Goal: Information Seeking & Learning: Learn about a topic

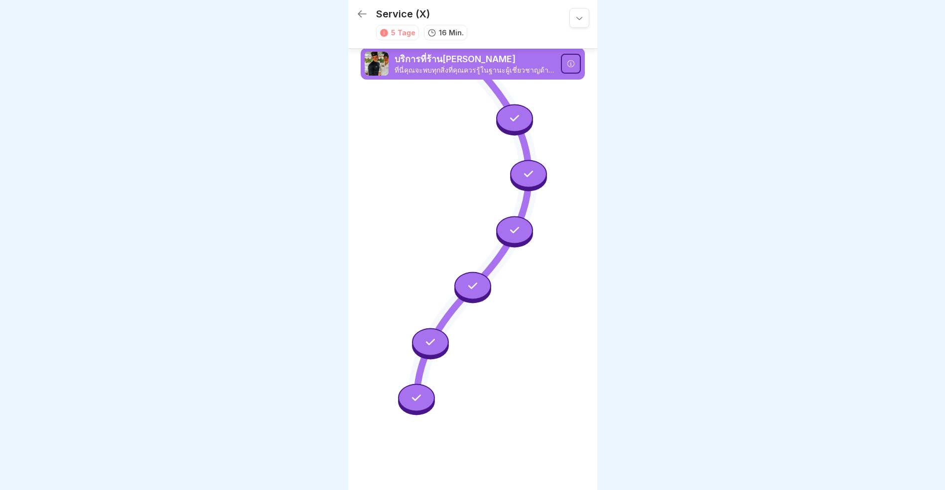
click at [364, 11] on icon at bounding box center [362, 14] width 12 height 12
click at [568, 63] on icon at bounding box center [571, 64] width 8 height 8
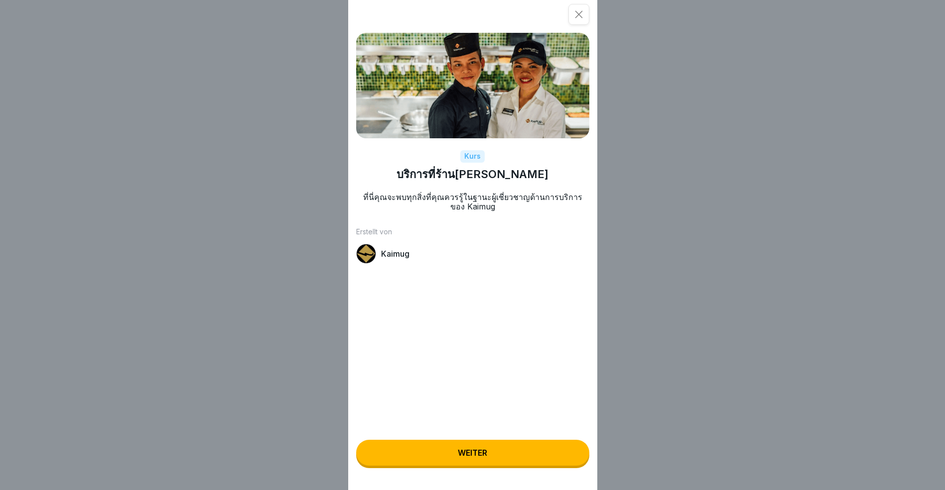
click at [487, 458] on div "Weiter" at bounding box center [472, 453] width 29 height 9
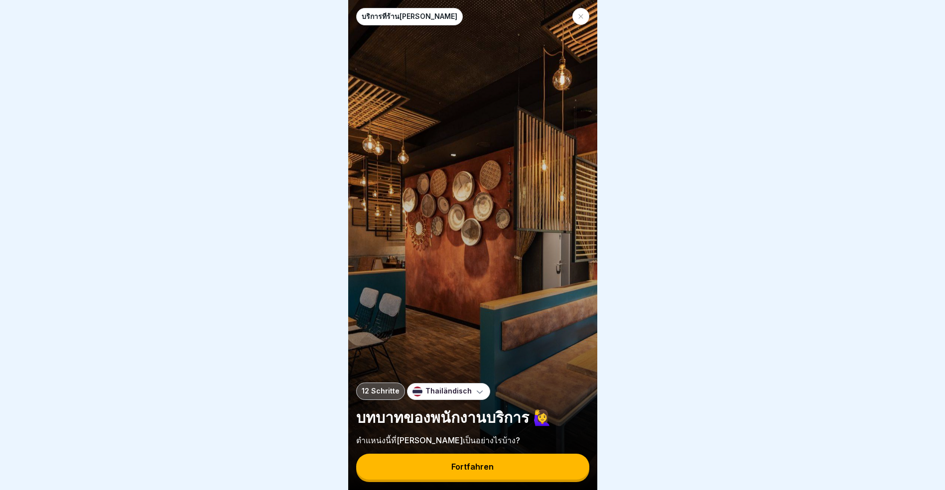
click at [475, 397] on icon at bounding box center [480, 392] width 10 height 10
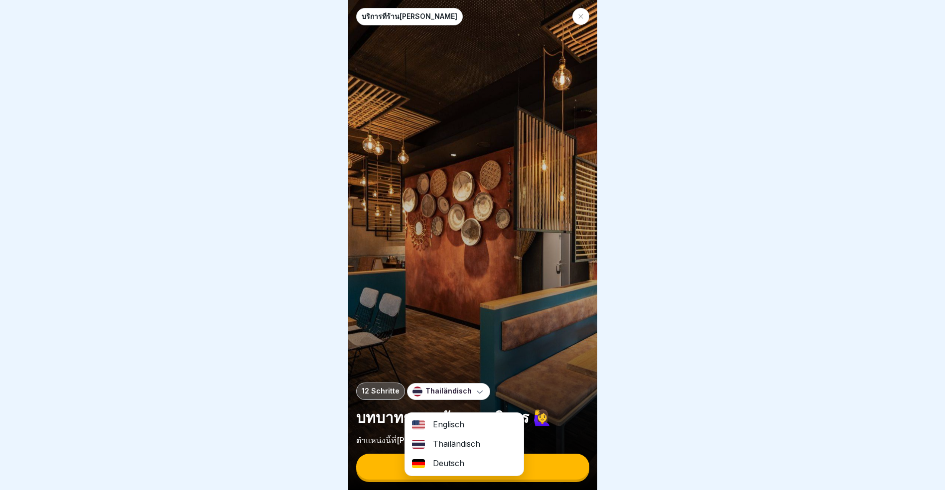
click at [444, 465] on div "Deutsch" at bounding box center [464, 463] width 119 height 19
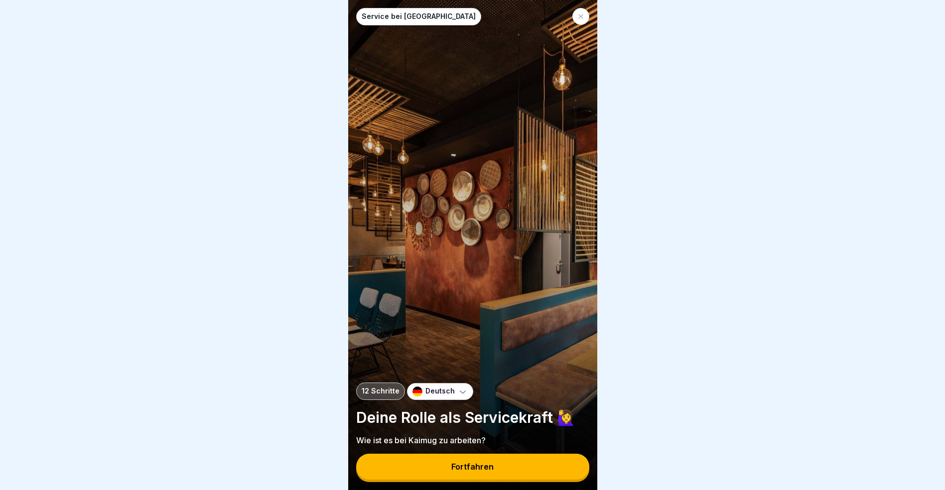
click at [459, 472] on div "Fortfahren" at bounding box center [472, 467] width 42 height 9
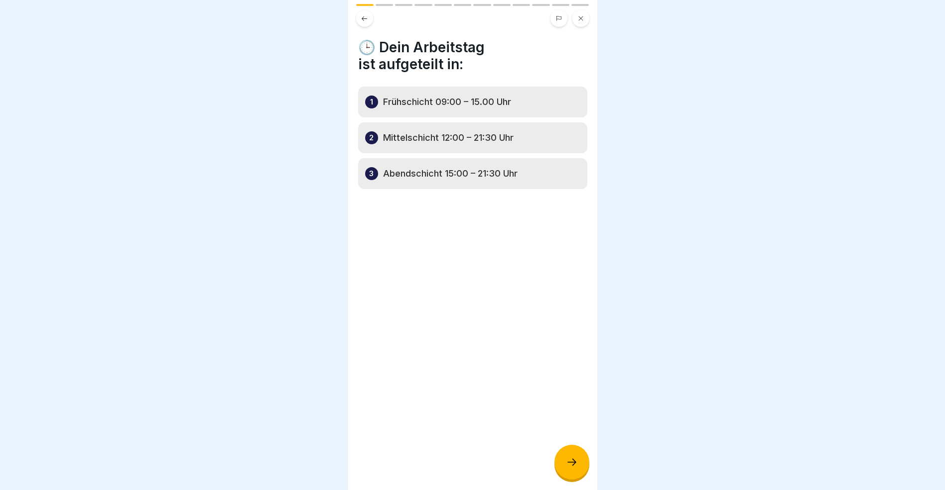
click at [579, 471] on div at bounding box center [571, 462] width 35 height 35
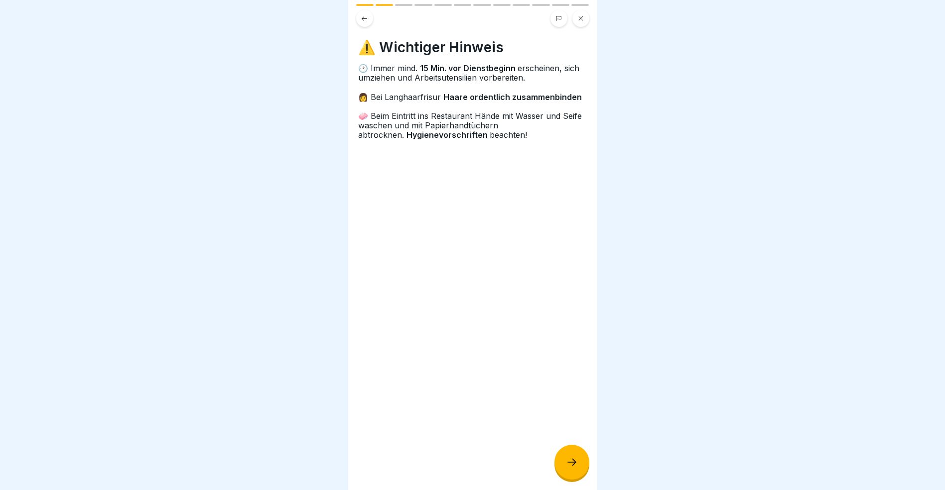
click at [579, 471] on div at bounding box center [571, 462] width 35 height 35
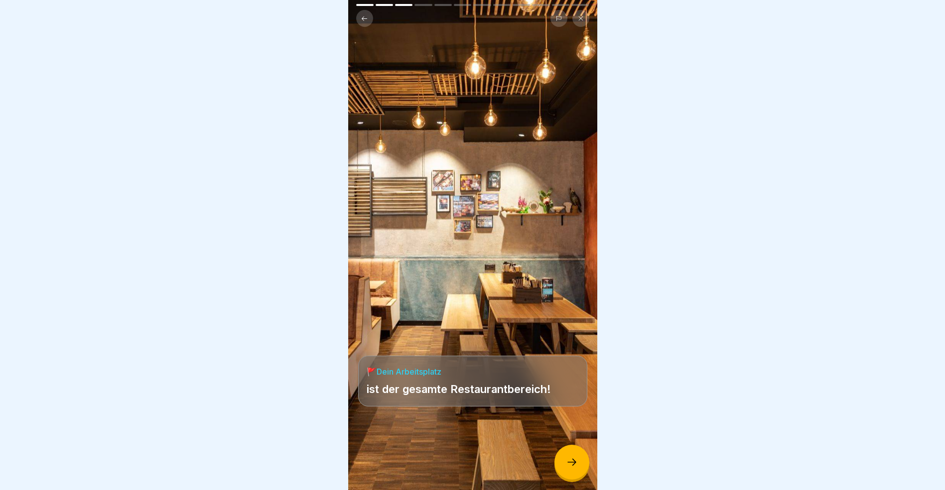
click at [579, 471] on div at bounding box center [571, 462] width 35 height 35
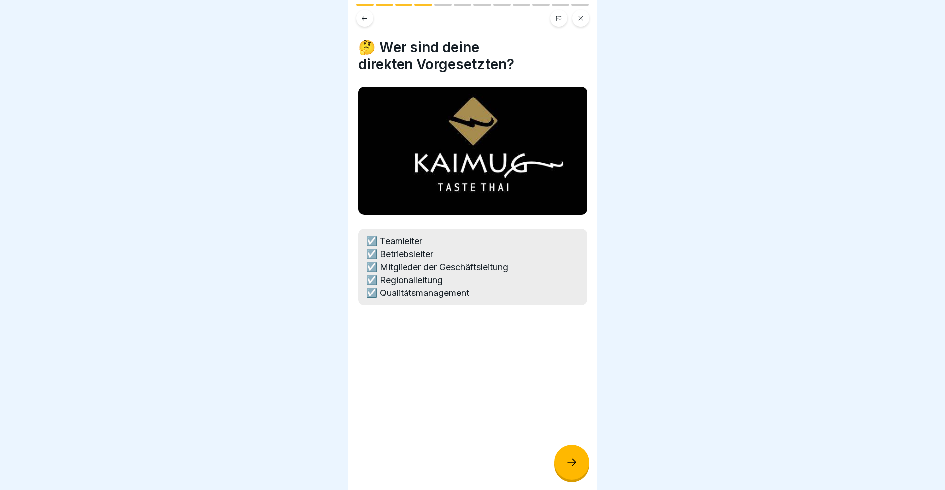
click at [579, 471] on div at bounding box center [571, 462] width 35 height 35
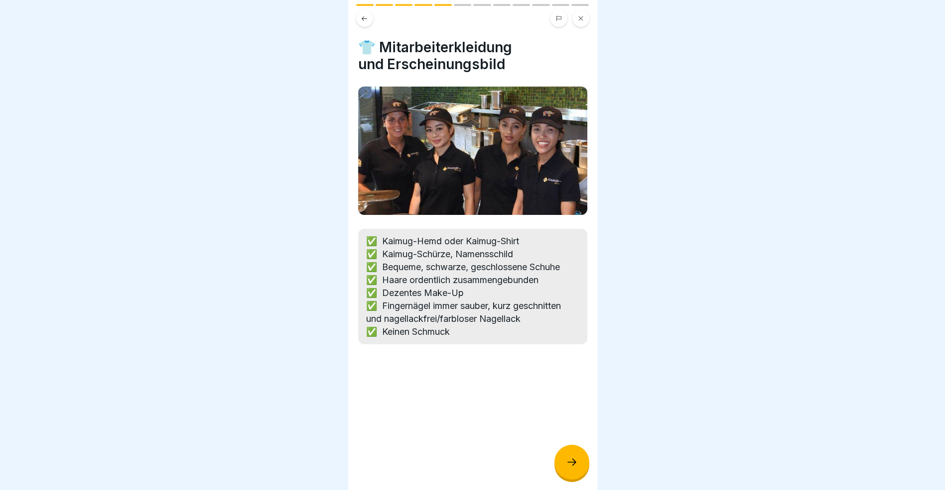
click at [579, 471] on div at bounding box center [571, 462] width 35 height 35
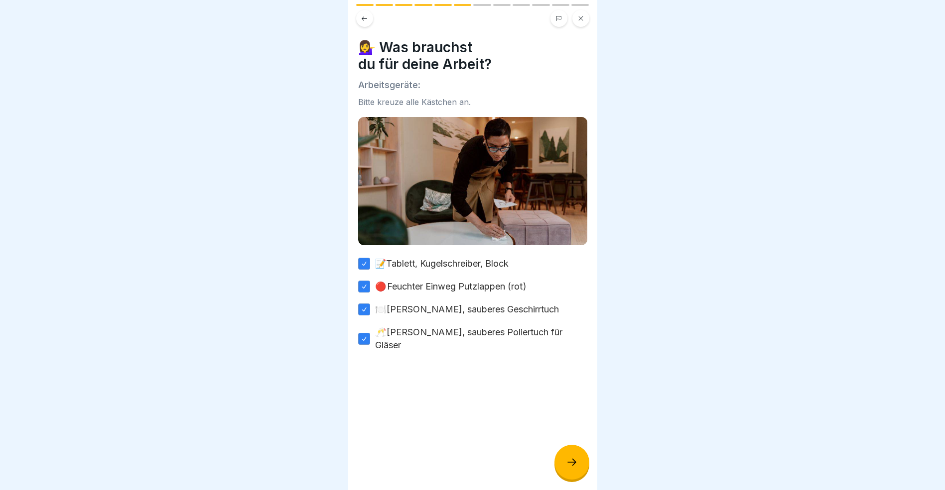
click at [579, 471] on div at bounding box center [571, 462] width 35 height 35
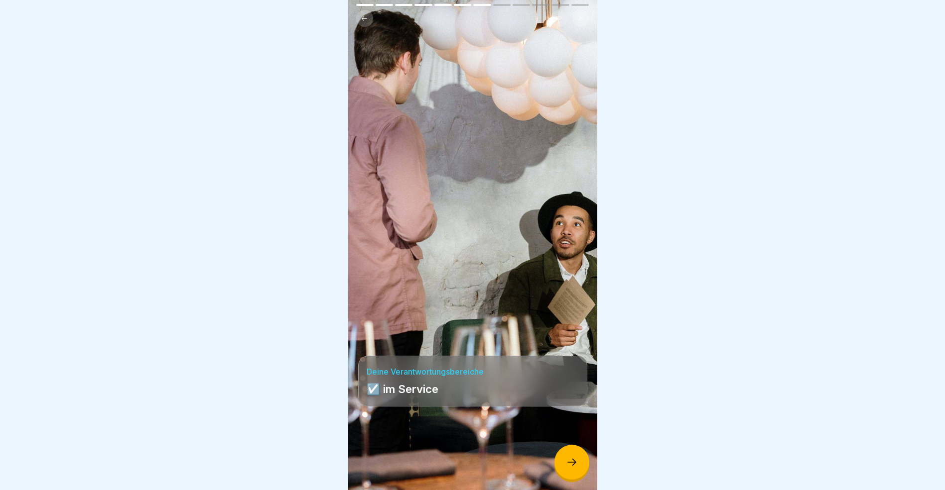
click at [579, 471] on div at bounding box center [571, 462] width 35 height 35
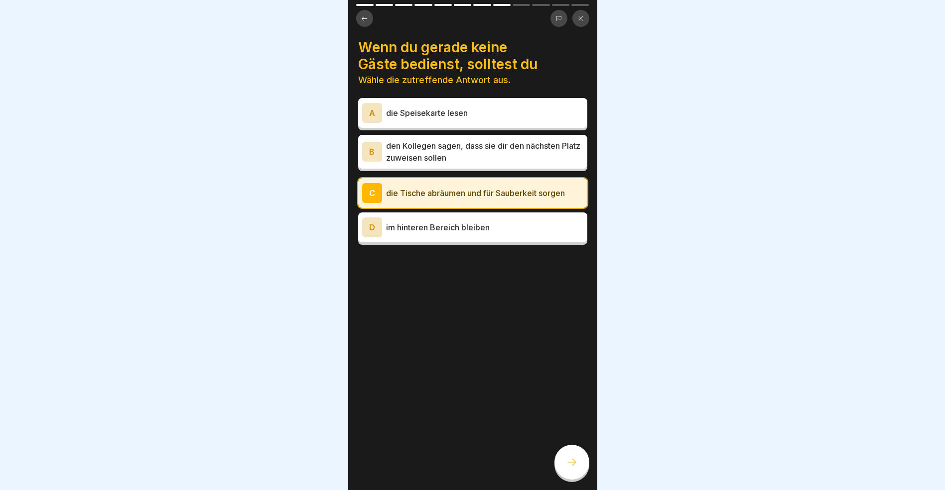
click at [579, 471] on div at bounding box center [571, 462] width 35 height 35
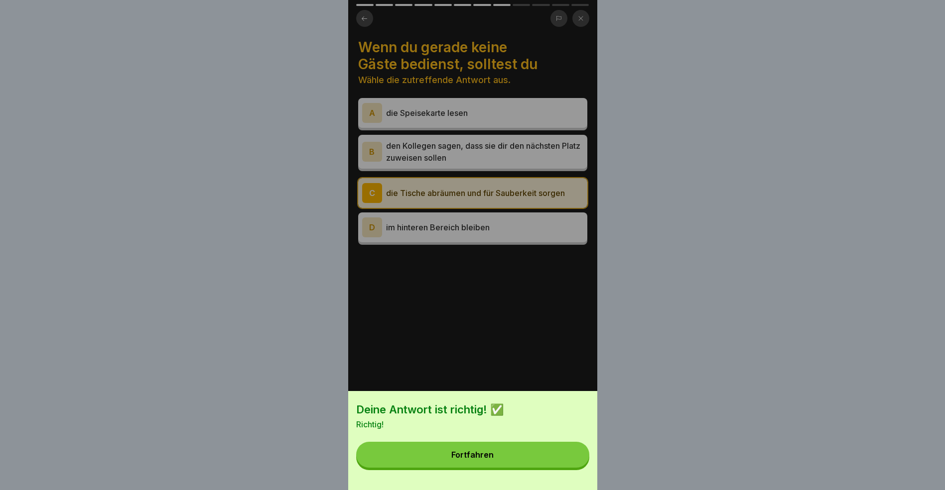
click at [565, 468] on button "Fortfahren" at bounding box center [472, 455] width 233 height 26
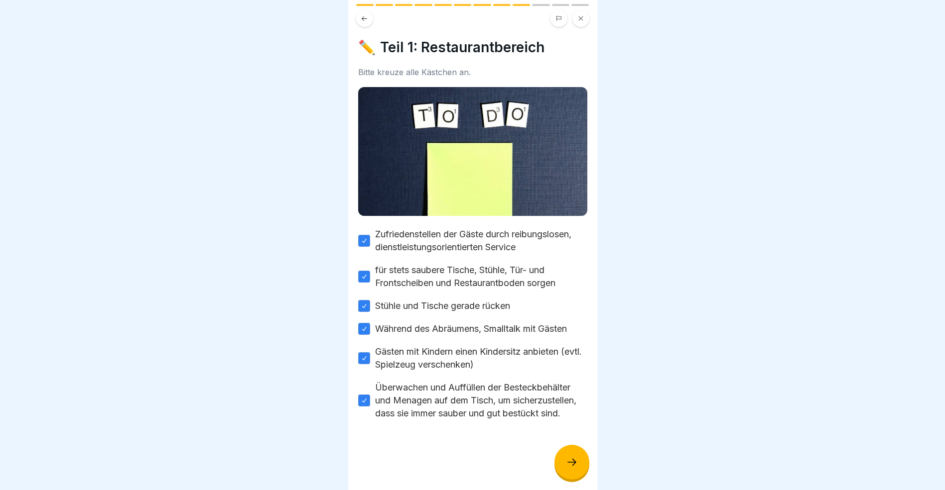
click at [565, 472] on div at bounding box center [571, 462] width 35 height 35
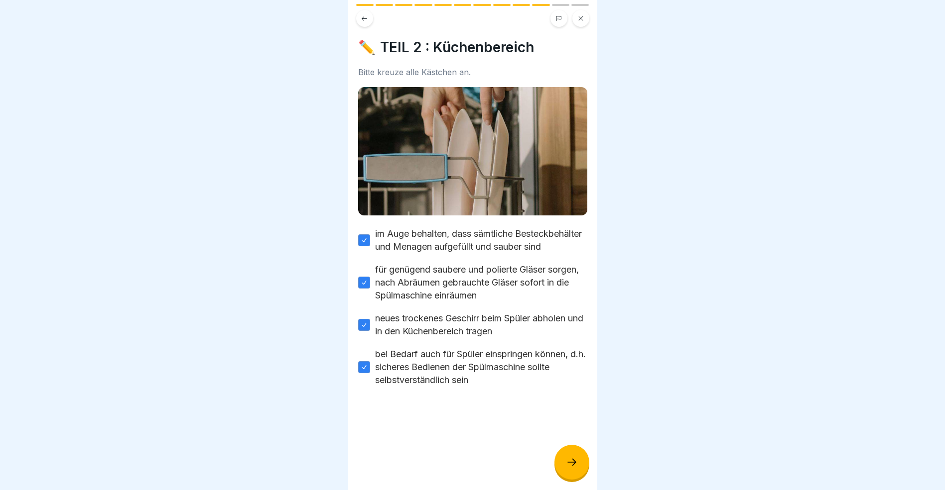
click at [565, 472] on div at bounding box center [571, 462] width 35 height 35
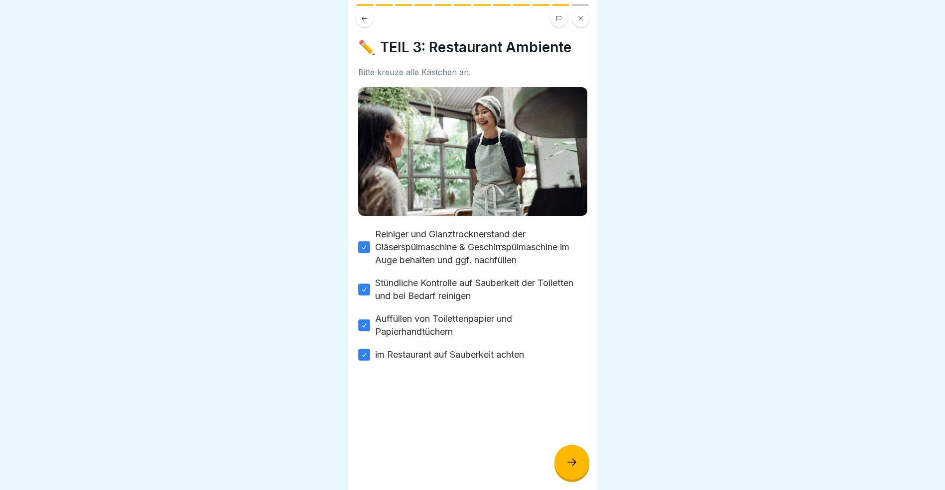
click at [565, 472] on div at bounding box center [571, 462] width 35 height 35
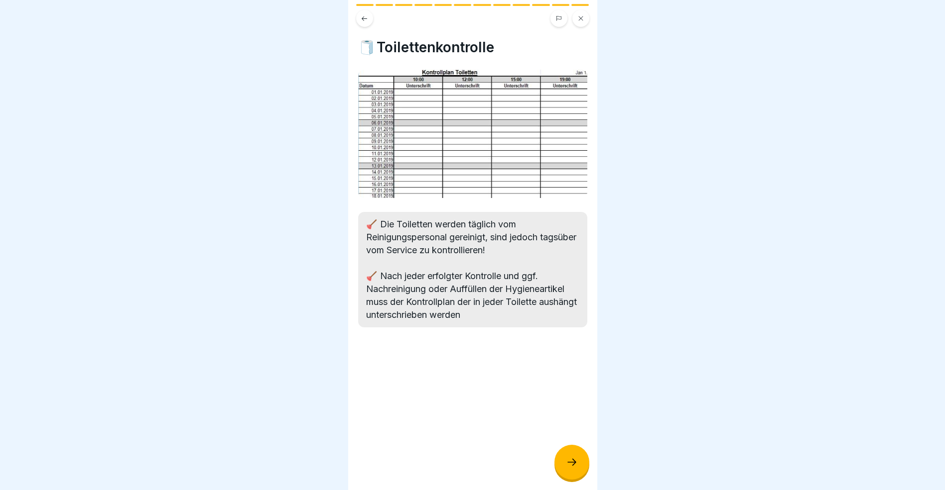
click at [565, 472] on div at bounding box center [571, 462] width 35 height 35
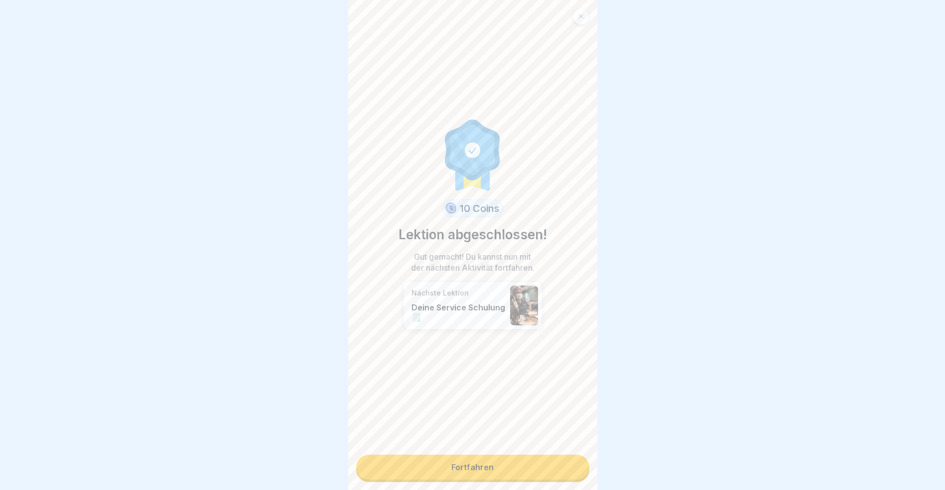
click at [565, 472] on link "Fortfahren" at bounding box center [472, 467] width 233 height 25
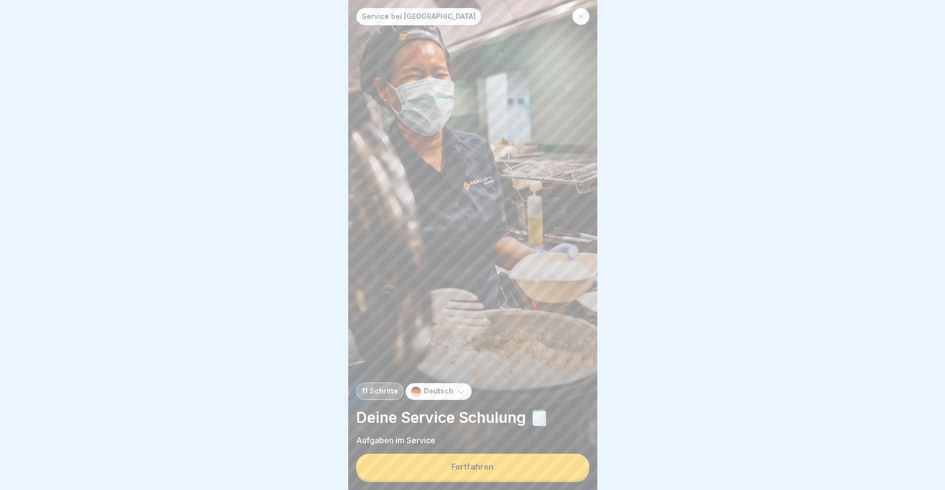
click at [565, 472] on button "Fortfahren" at bounding box center [472, 467] width 233 height 26
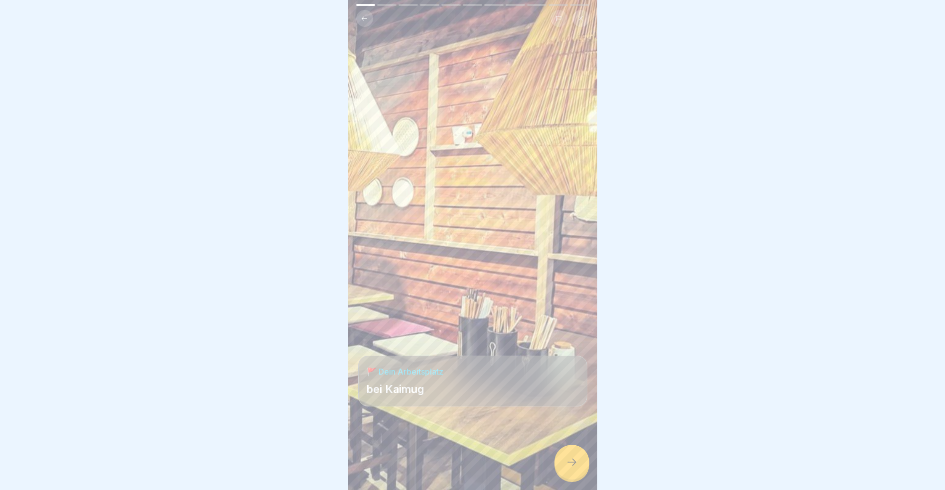
click at [565, 472] on div at bounding box center [571, 462] width 35 height 35
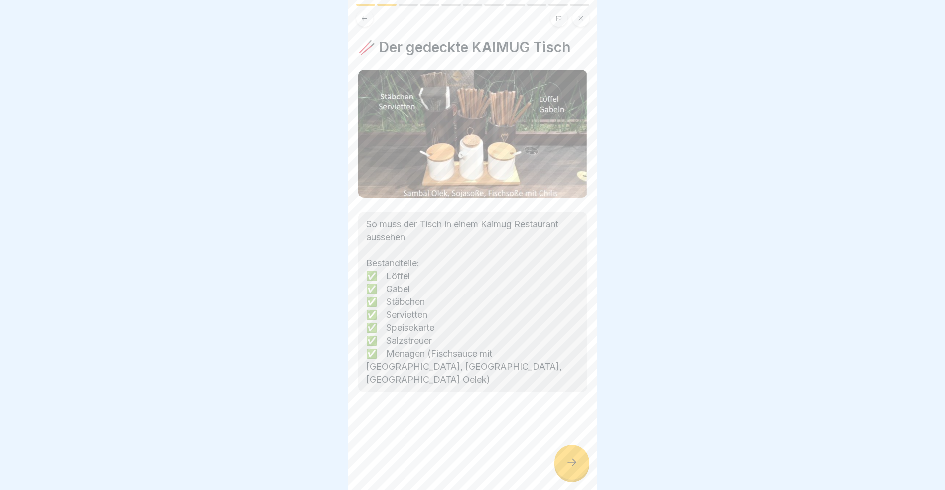
click at [565, 472] on div at bounding box center [571, 462] width 35 height 35
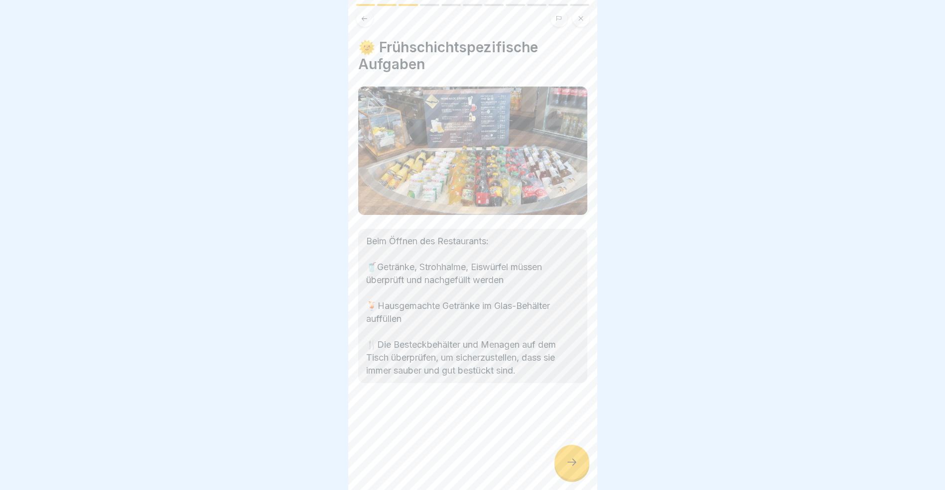
click at [565, 472] on div at bounding box center [571, 462] width 35 height 35
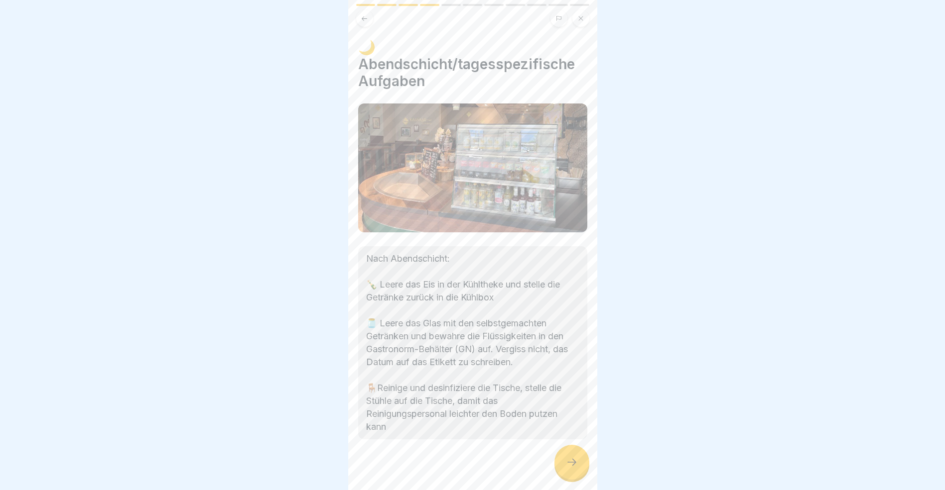
click at [565, 472] on div at bounding box center [571, 462] width 35 height 35
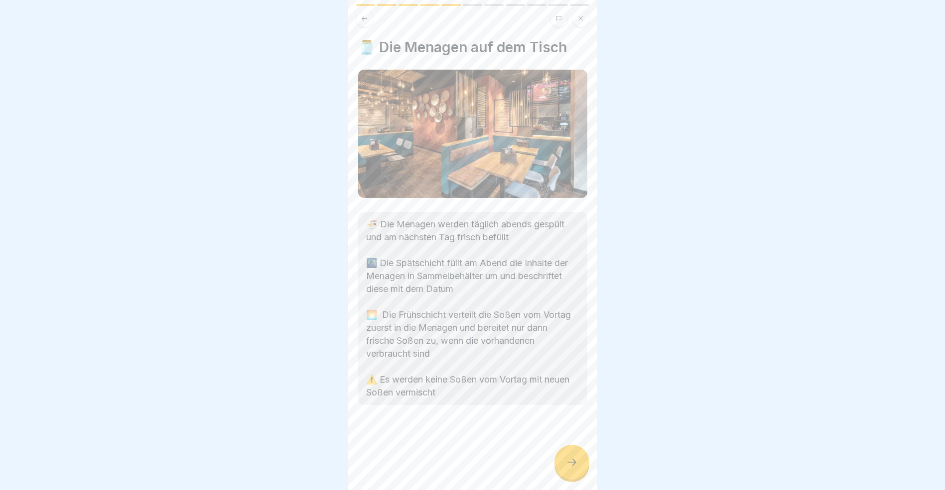
click at [565, 472] on div at bounding box center [571, 462] width 35 height 35
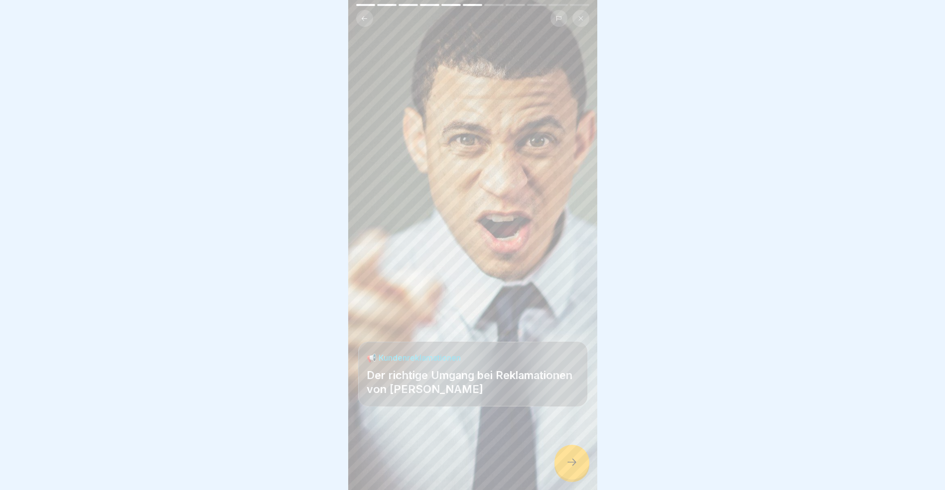
click at [565, 472] on div at bounding box center [571, 462] width 35 height 35
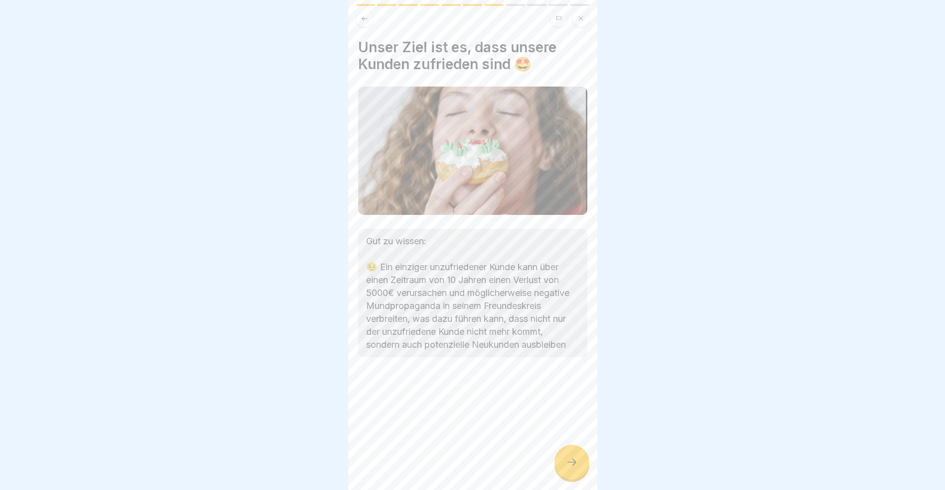
click at [565, 472] on div at bounding box center [571, 462] width 35 height 35
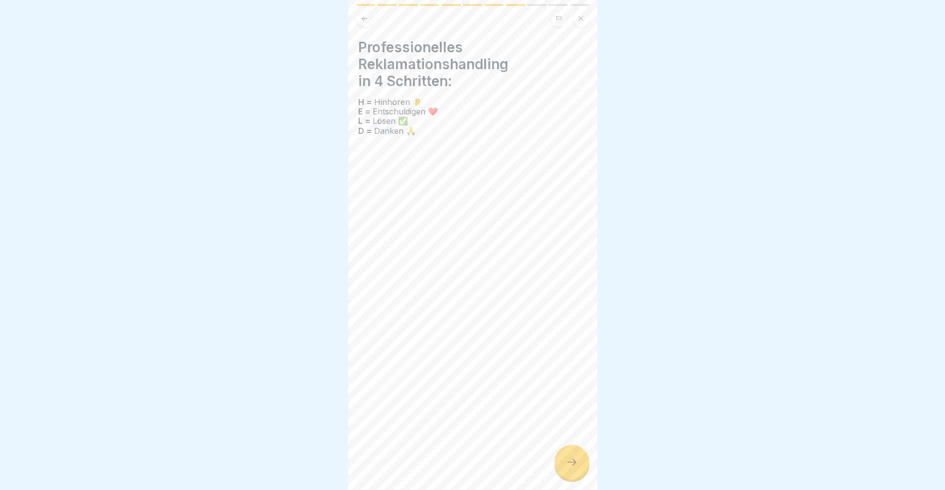
click at [565, 472] on div at bounding box center [571, 462] width 35 height 35
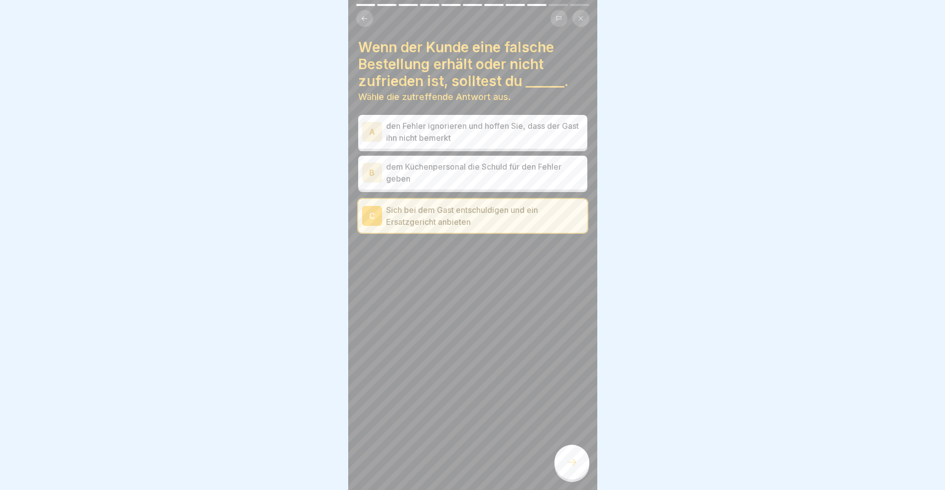
click at [565, 472] on div at bounding box center [571, 462] width 35 height 35
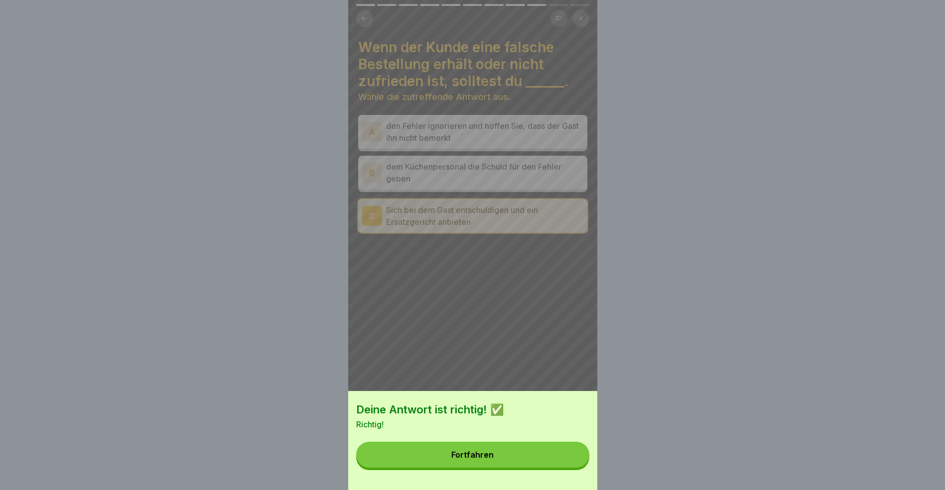
click at [565, 468] on button "Fortfahren" at bounding box center [472, 455] width 233 height 26
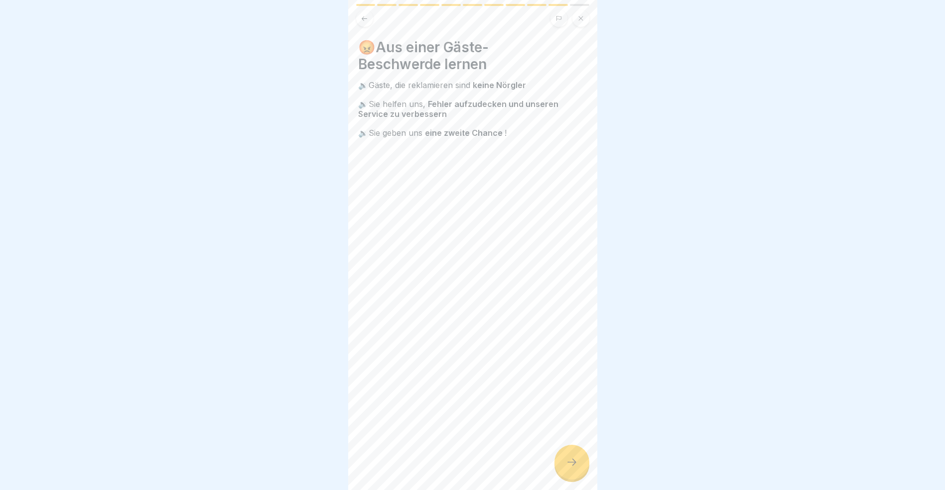
click at [565, 472] on div at bounding box center [571, 462] width 35 height 35
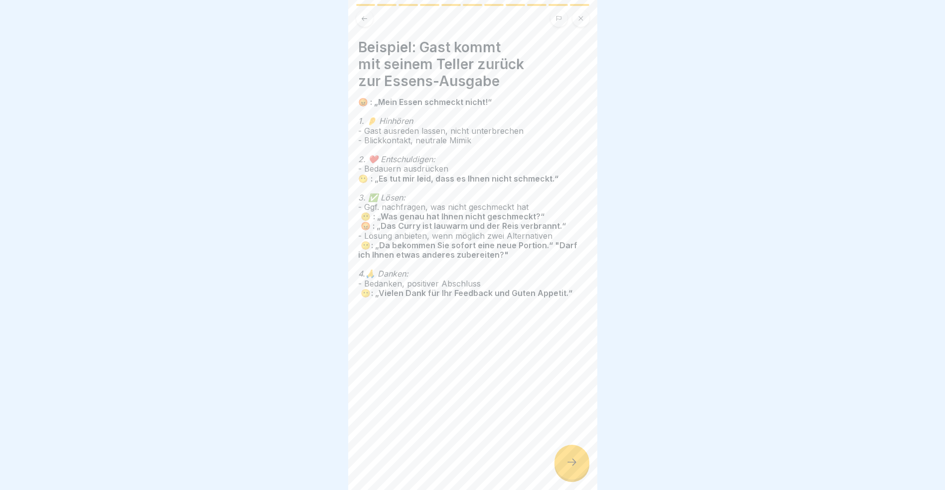
click at [565, 472] on div at bounding box center [571, 462] width 35 height 35
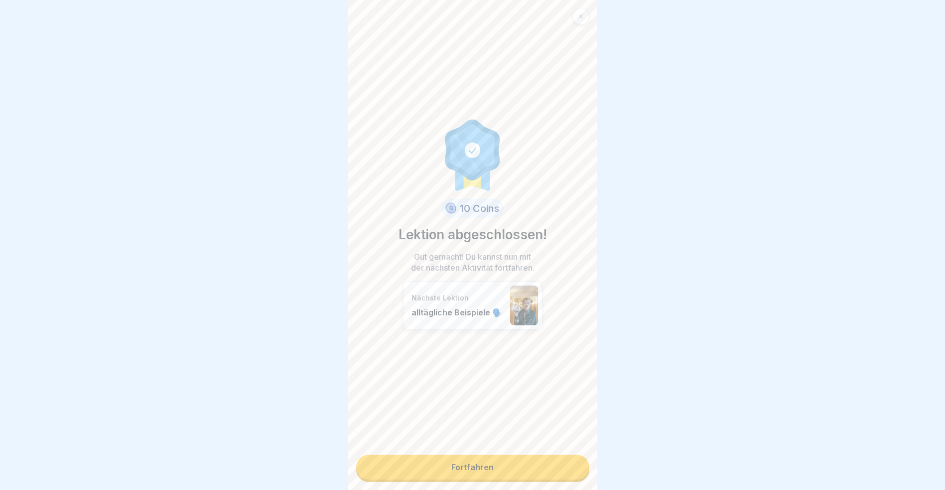
click at [565, 472] on link "Fortfahren" at bounding box center [472, 467] width 233 height 25
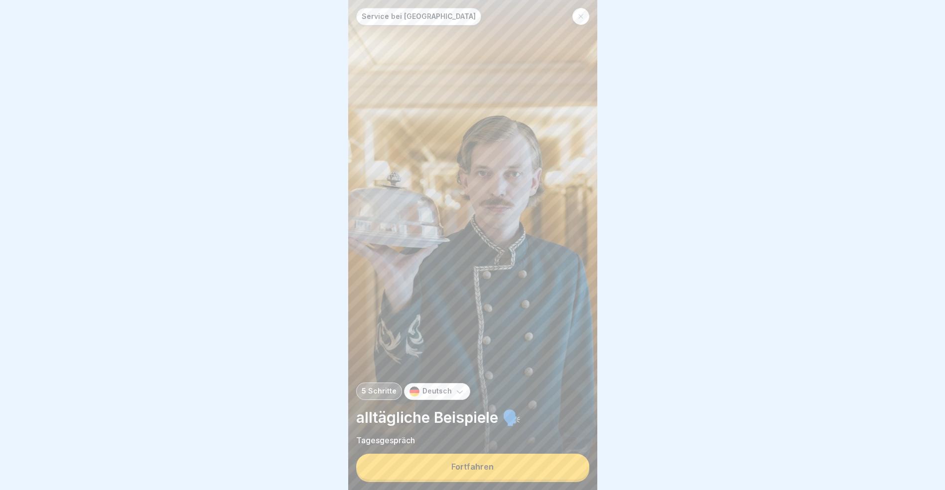
click at [565, 472] on button "Fortfahren" at bounding box center [472, 467] width 233 height 26
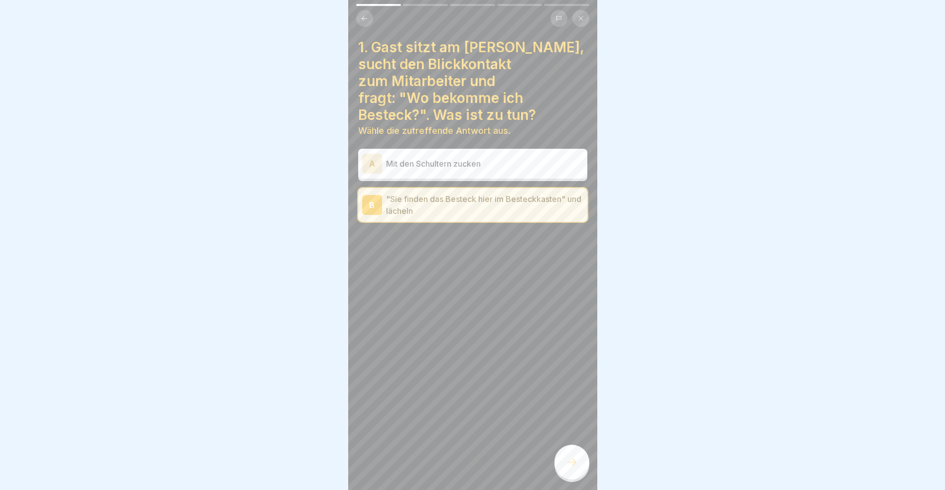
click at [565, 472] on div at bounding box center [571, 462] width 35 height 35
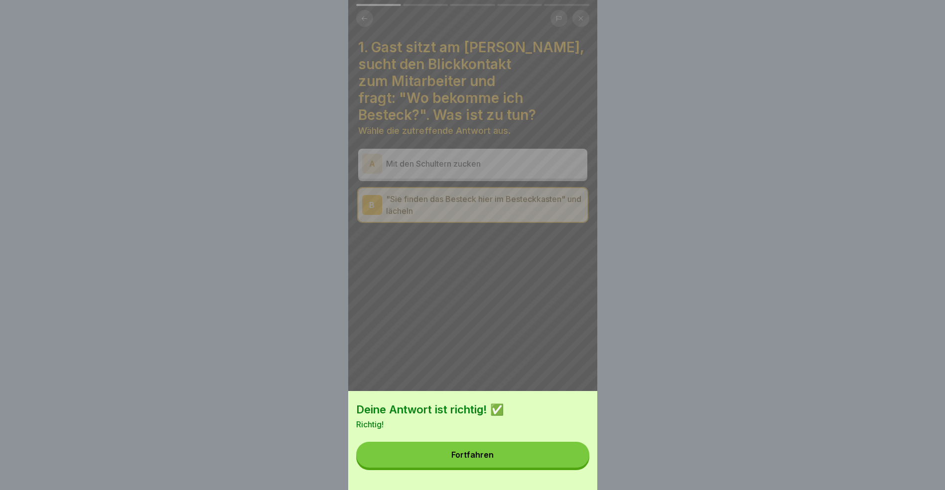
click at [565, 468] on button "Fortfahren" at bounding box center [472, 455] width 233 height 26
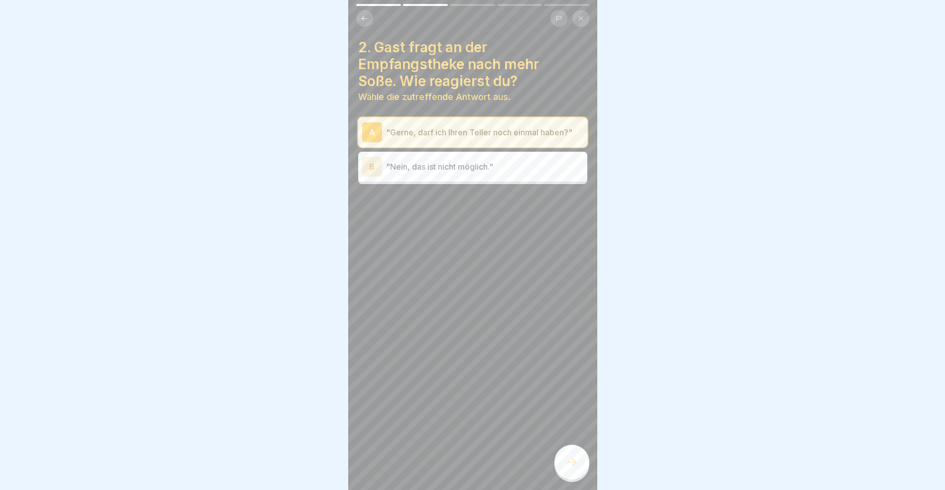
click at [565, 472] on div at bounding box center [571, 462] width 35 height 35
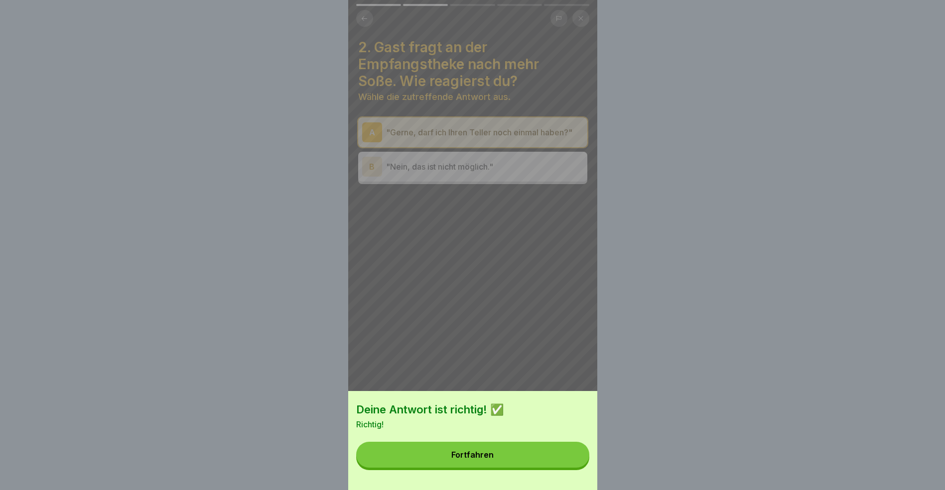
click at [565, 468] on button "Fortfahren" at bounding box center [472, 455] width 233 height 26
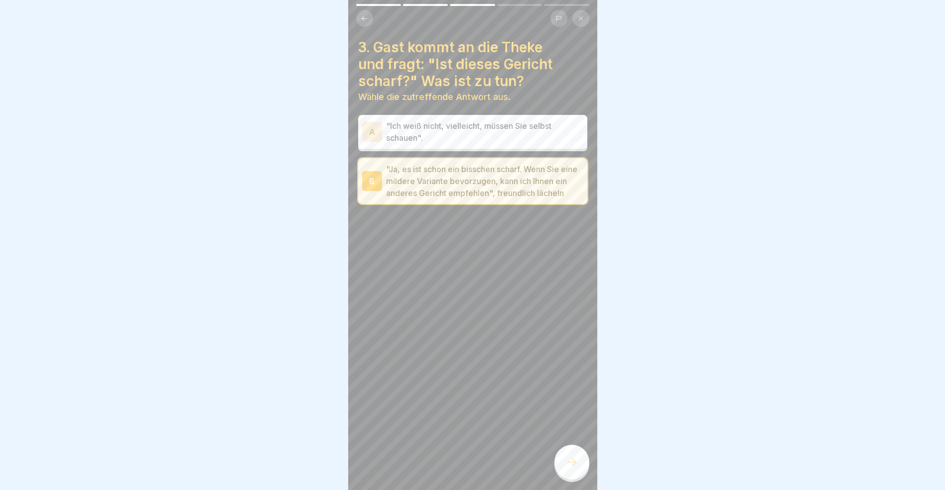
click at [565, 472] on div at bounding box center [571, 462] width 35 height 35
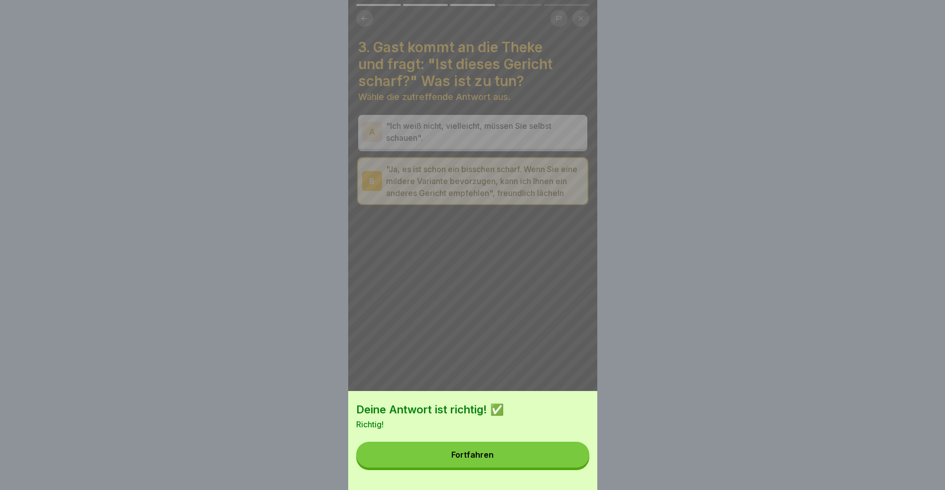
click at [565, 468] on button "Fortfahren" at bounding box center [472, 455] width 233 height 26
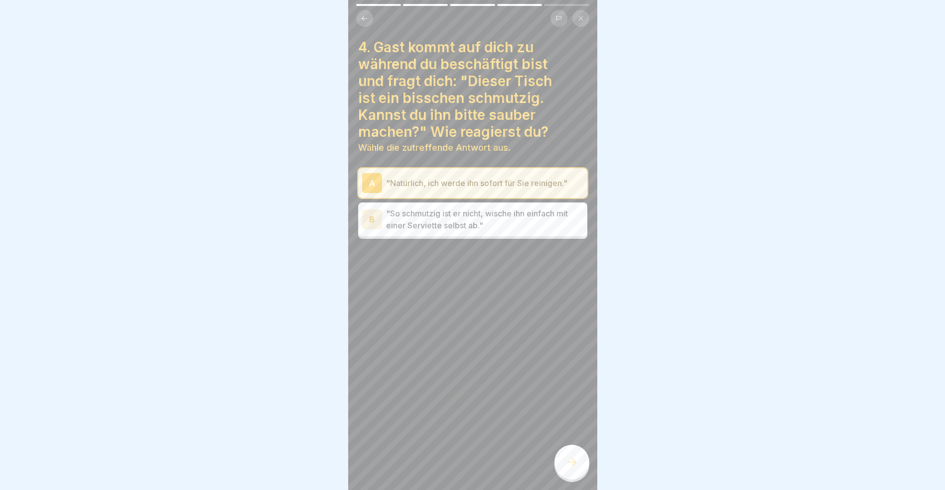
click at [565, 472] on div at bounding box center [571, 462] width 35 height 35
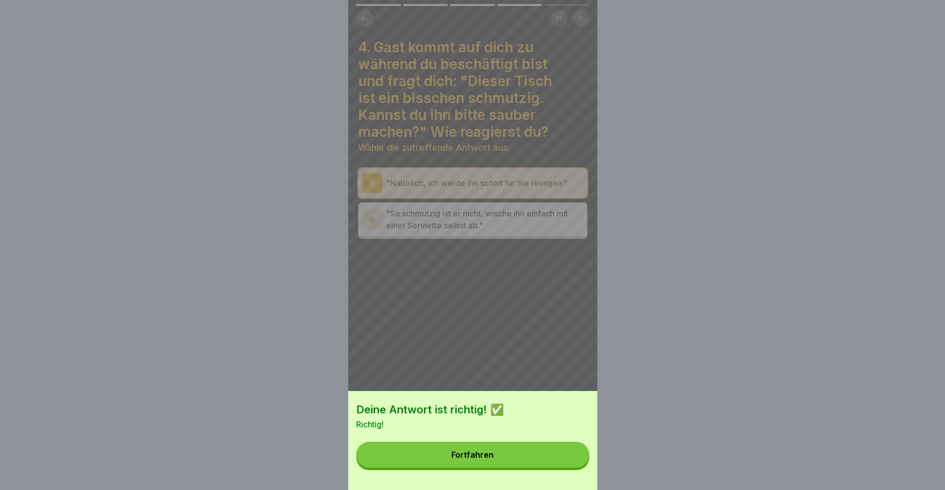
click at [565, 468] on button "Fortfahren" at bounding box center [472, 455] width 233 height 26
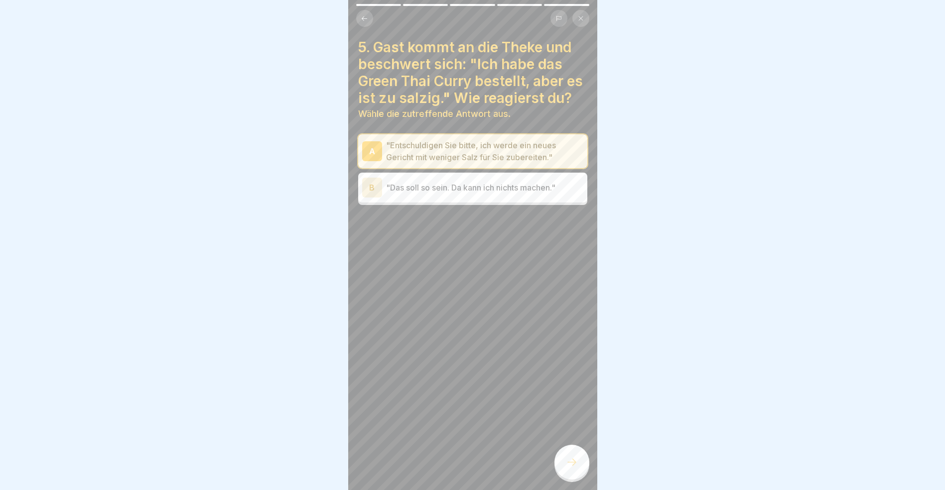
click at [565, 472] on div at bounding box center [571, 462] width 35 height 35
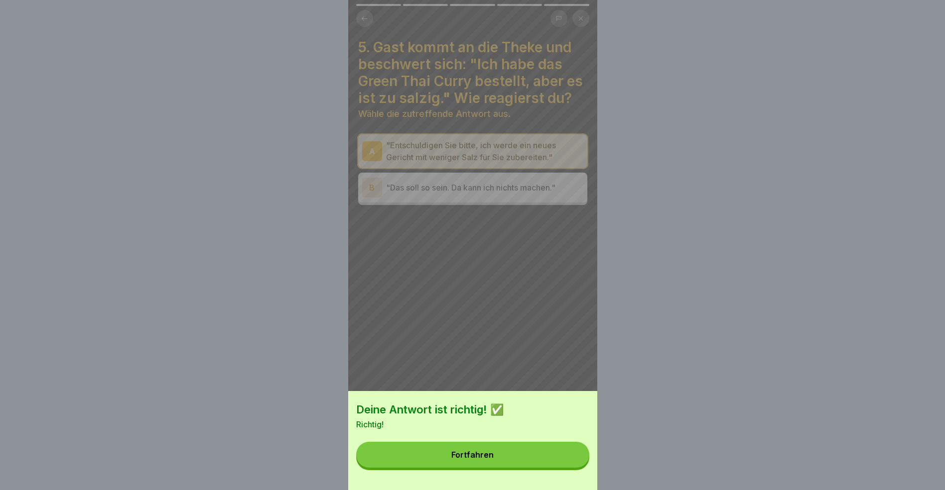
click at [565, 468] on button "Fortfahren" at bounding box center [472, 455] width 233 height 26
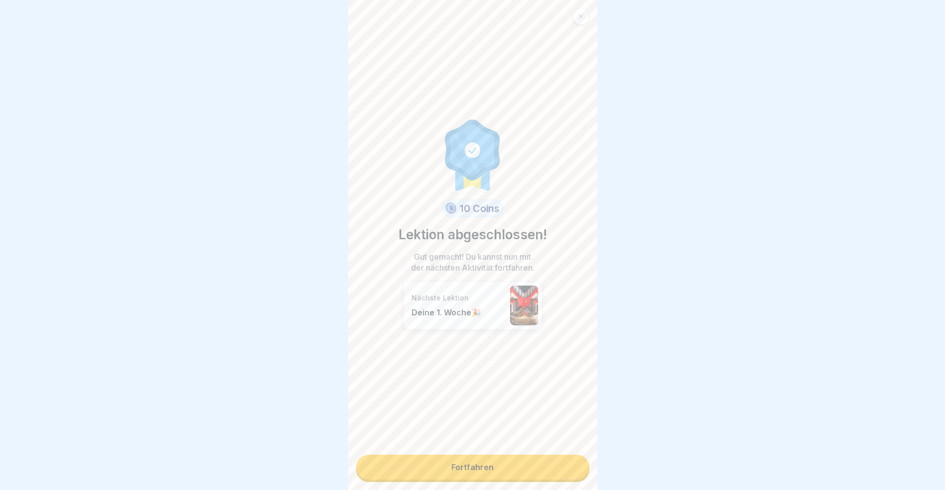
click at [565, 472] on link "Fortfahren" at bounding box center [472, 467] width 233 height 25
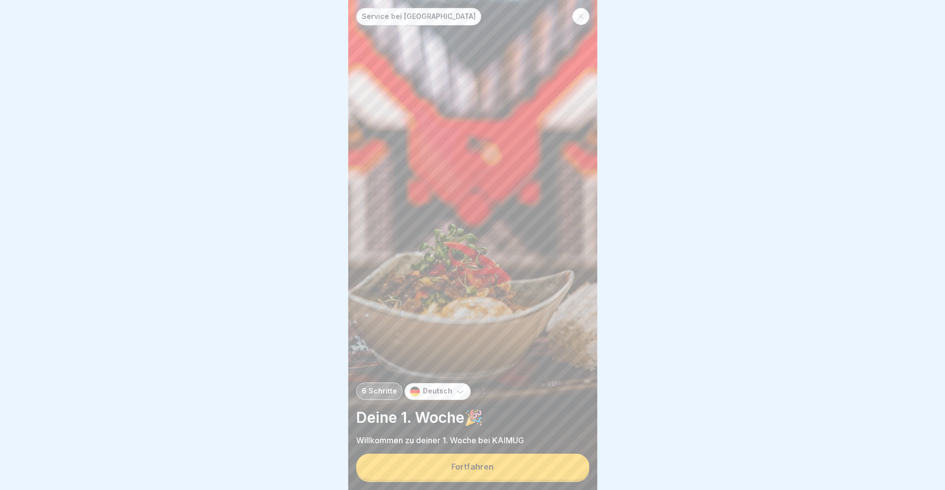
click at [565, 472] on button "Fortfahren" at bounding box center [472, 467] width 233 height 26
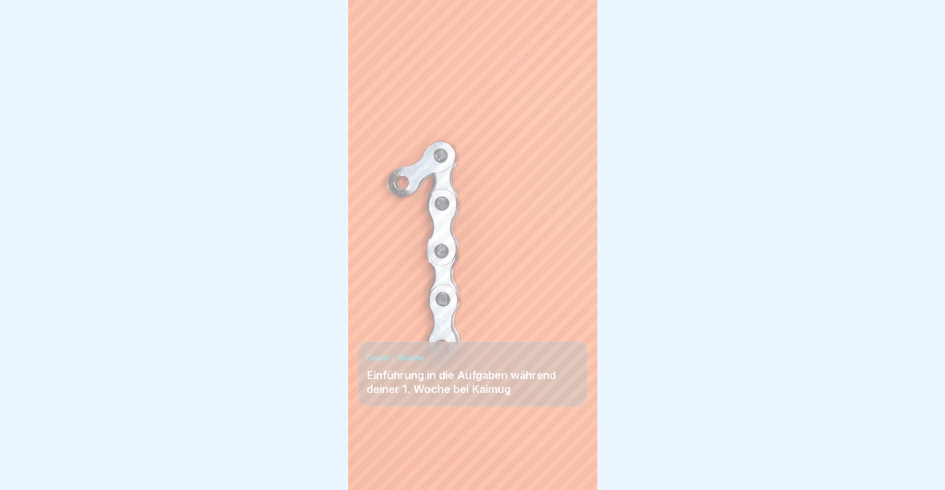
click at [565, 472] on div "Service bei [GEOGRAPHIC_DATA] 6 Schritte Deutsch Deine 1. Woche🎉 Willkommen zu …" at bounding box center [472, 245] width 249 height 490
click at [565, 472] on div at bounding box center [571, 462] width 35 height 35
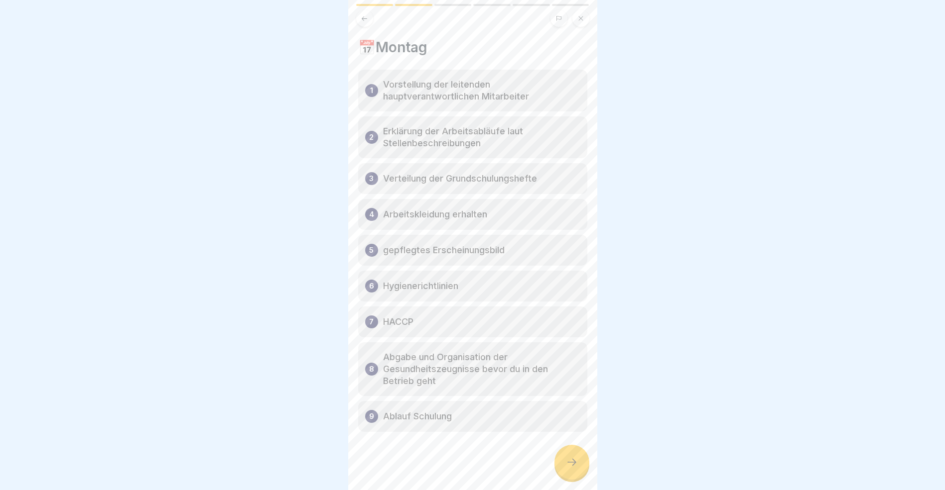
click at [565, 472] on div at bounding box center [571, 462] width 35 height 35
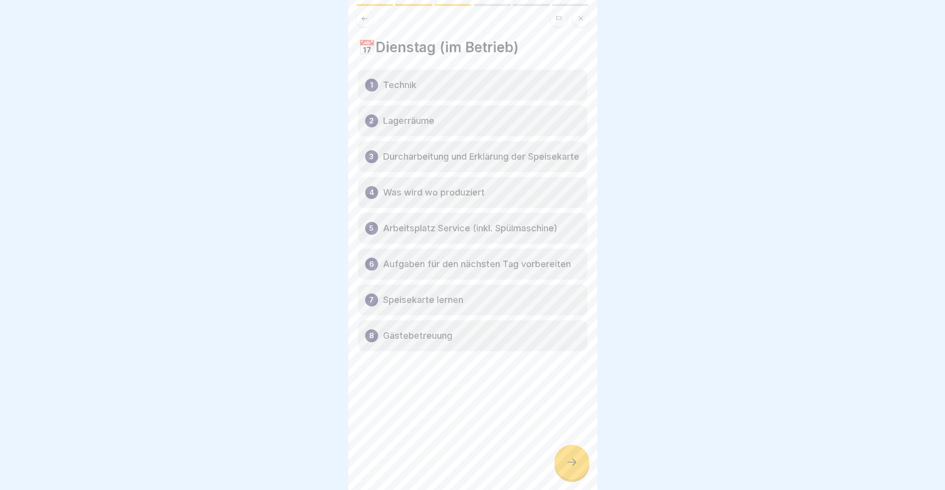
click at [565, 472] on div at bounding box center [571, 462] width 35 height 35
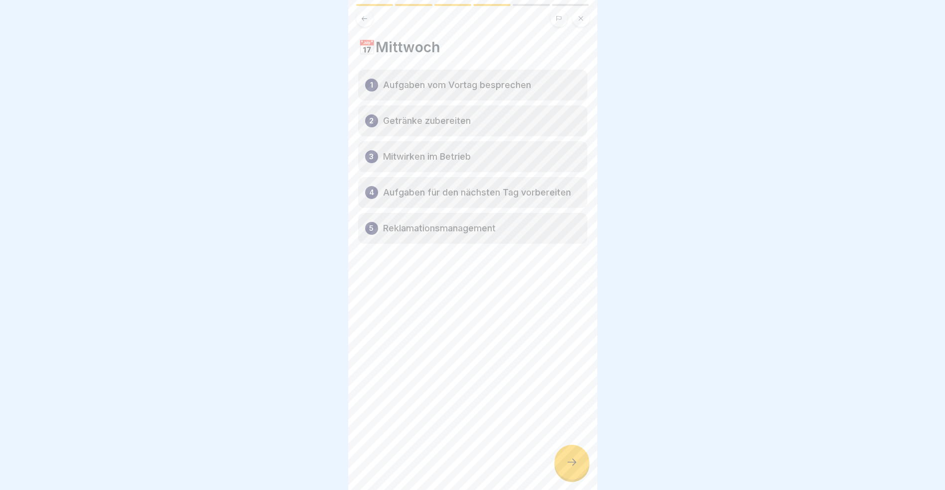
click at [565, 472] on div at bounding box center [571, 462] width 35 height 35
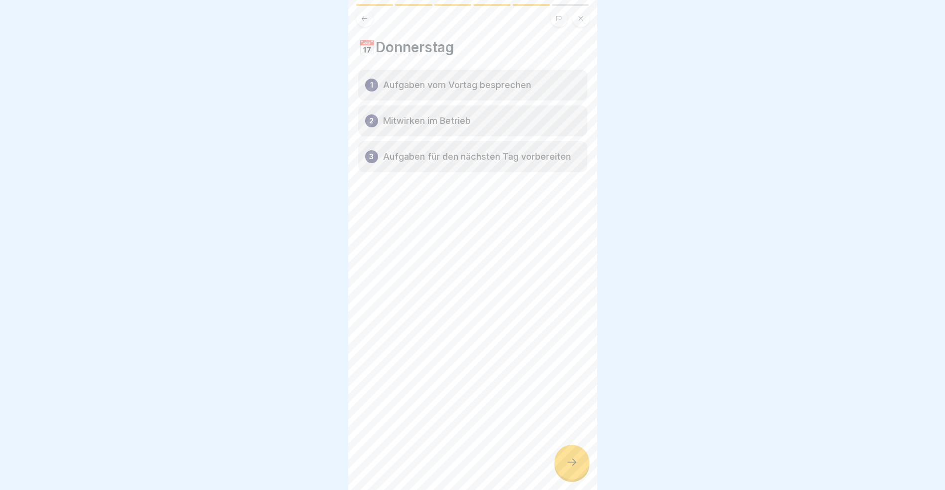
click at [565, 472] on div at bounding box center [571, 462] width 35 height 35
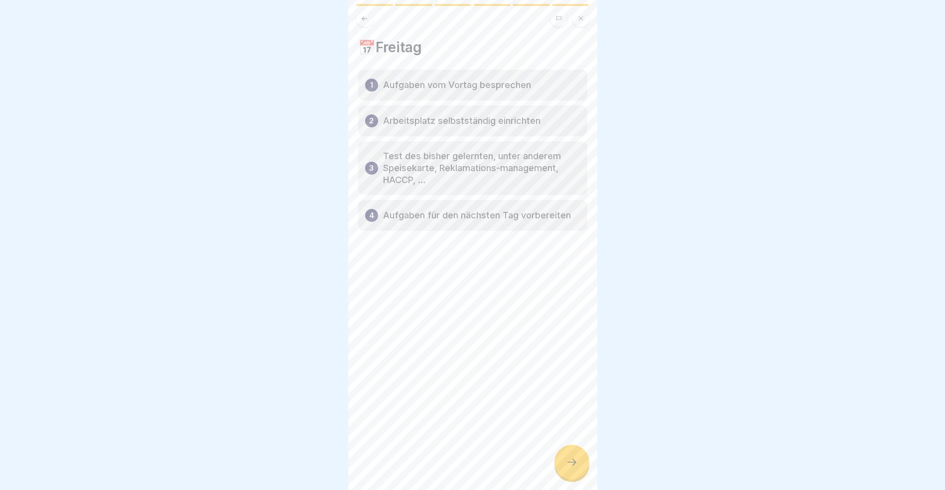
click at [565, 472] on div at bounding box center [571, 462] width 35 height 35
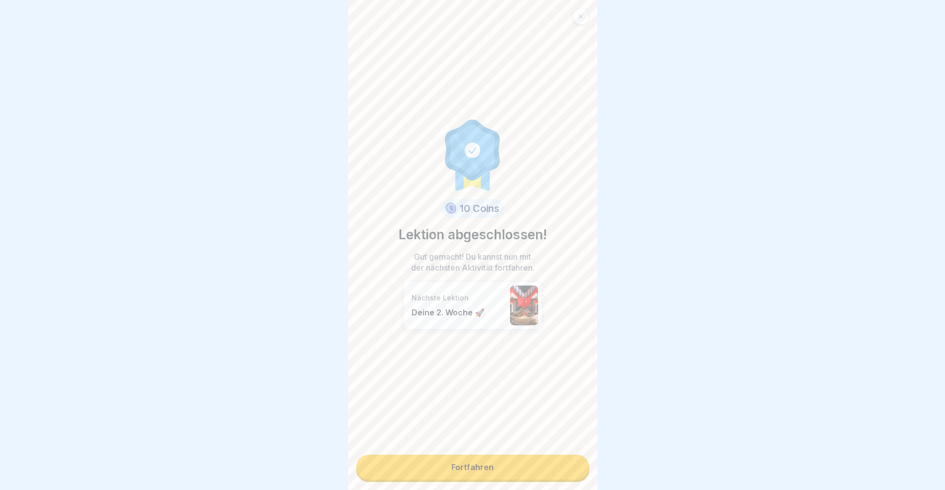
click at [565, 472] on link "Fortfahren" at bounding box center [472, 467] width 233 height 25
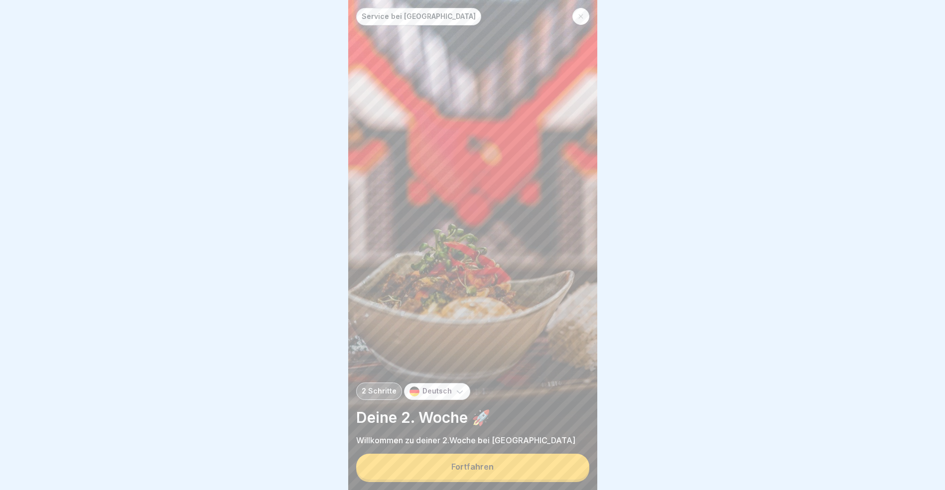
click at [565, 472] on button "Fortfahren" at bounding box center [472, 467] width 233 height 26
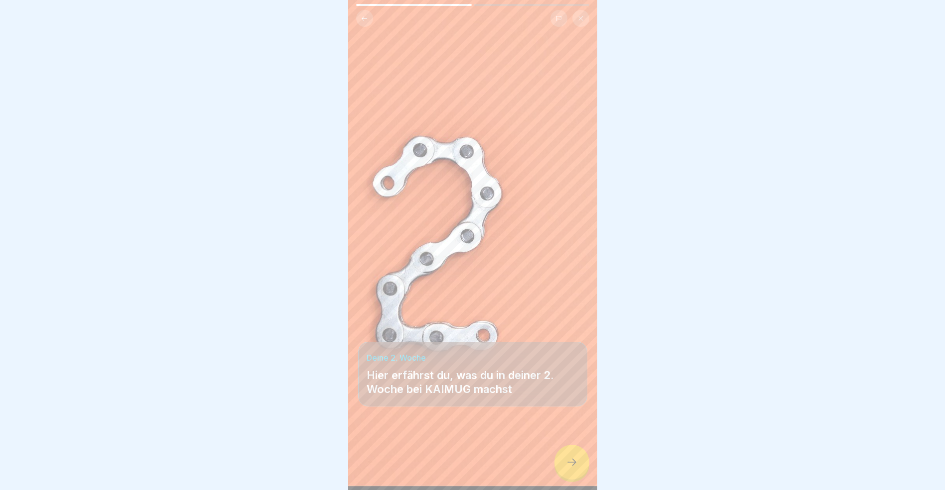
click at [565, 472] on div at bounding box center [571, 462] width 35 height 35
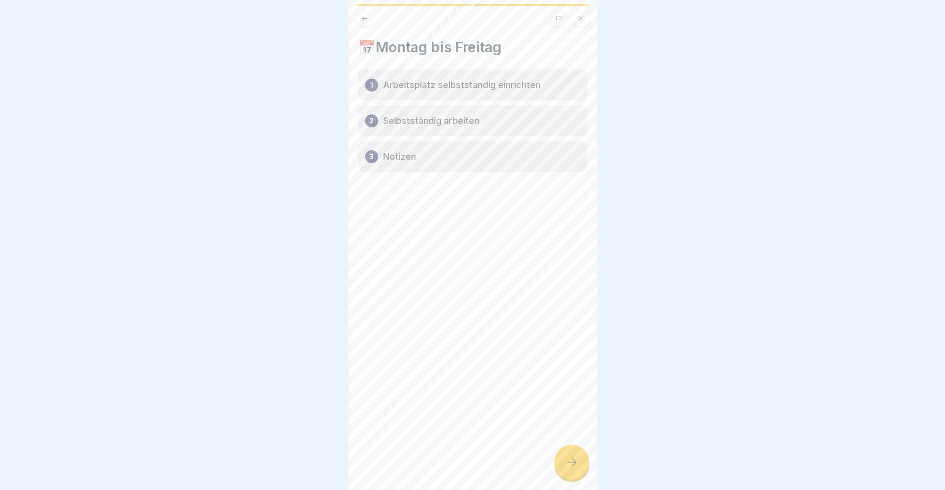
click at [565, 472] on div at bounding box center [571, 462] width 35 height 35
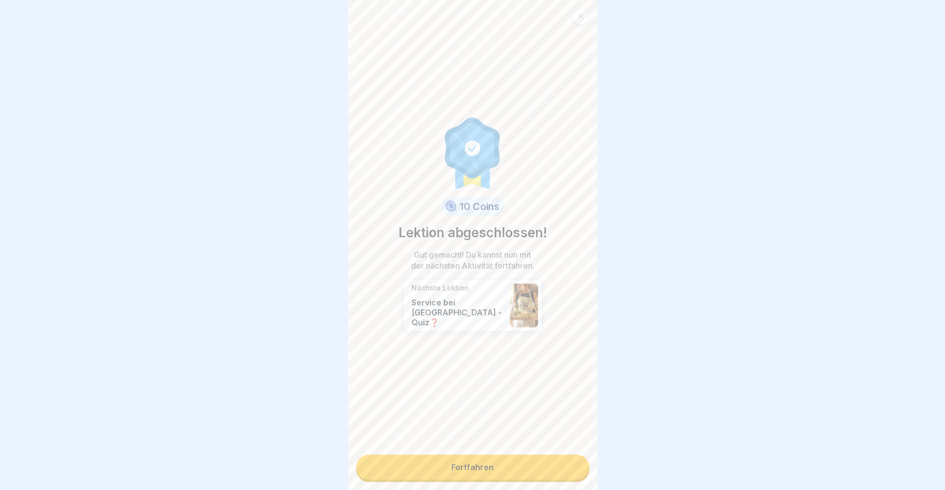
click at [565, 472] on link "Fortfahren" at bounding box center [472, 467] width 233 height 25
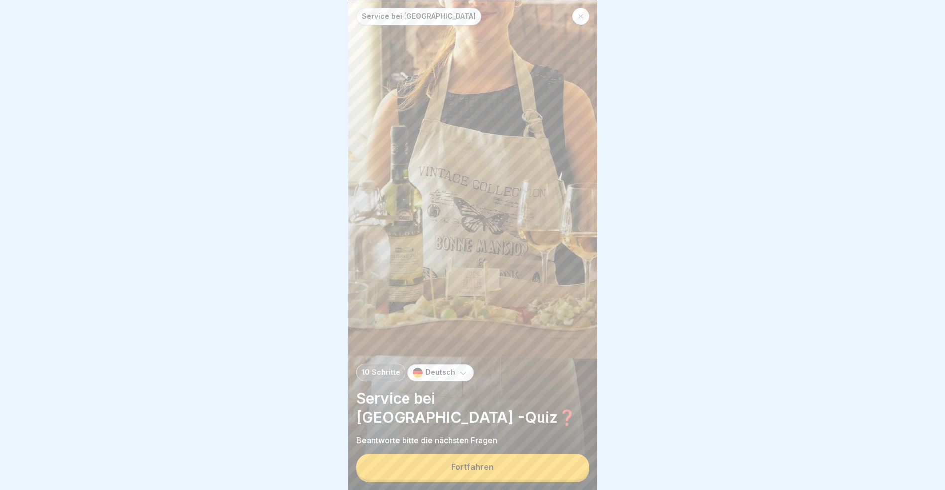
click at [565, 472] on button "Fortfahren" at bounding box center [472, 467] width 233 height 26
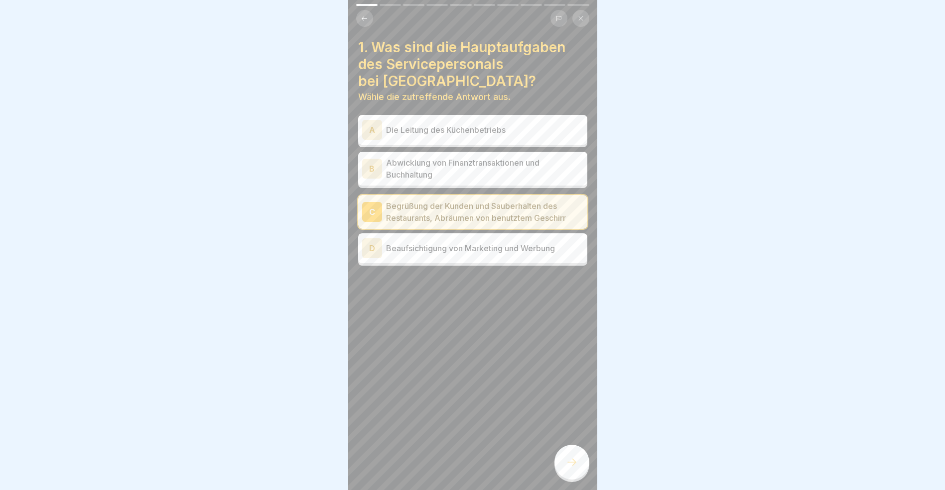
click at [565, 472] on div at bounding box center [571, 462] width 35 height 35
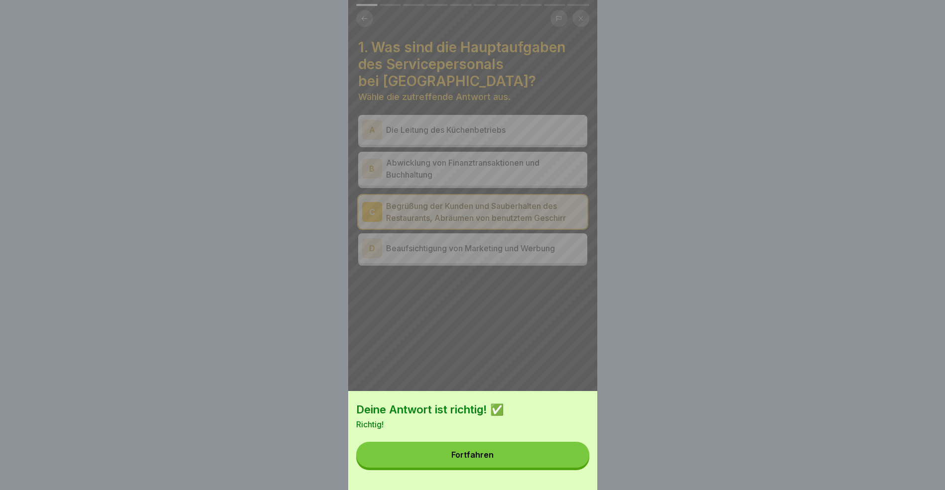
click at [565, 468] on button "Fortfahren" at bounding box center [472, 455] width 233 height 26
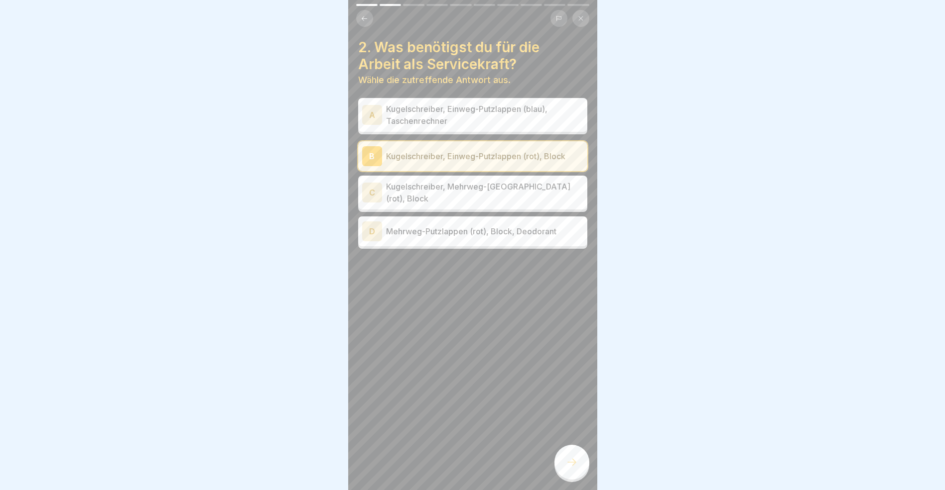
click at [565, 472] on div at bounding box center [571, 462] width 35 height 35
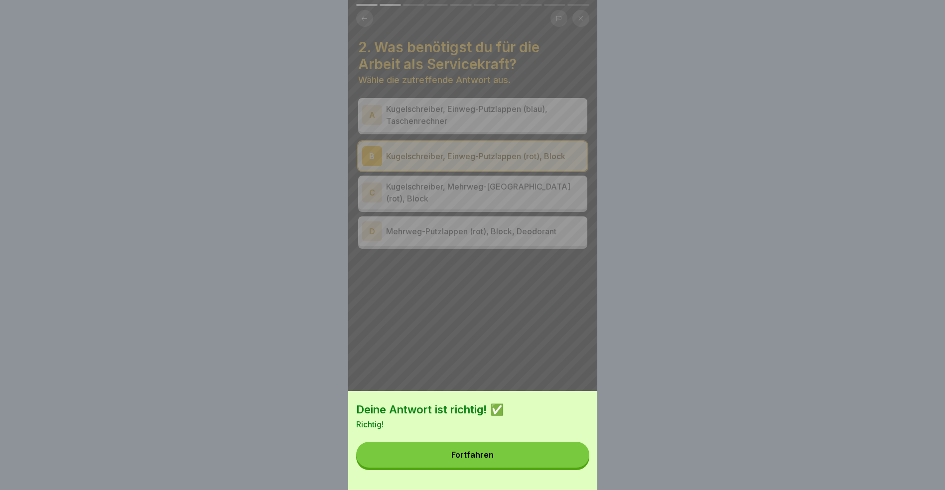
click at [565, 468] on button "Fortfahren" at bounding box center [472, 455] width 233 height 26
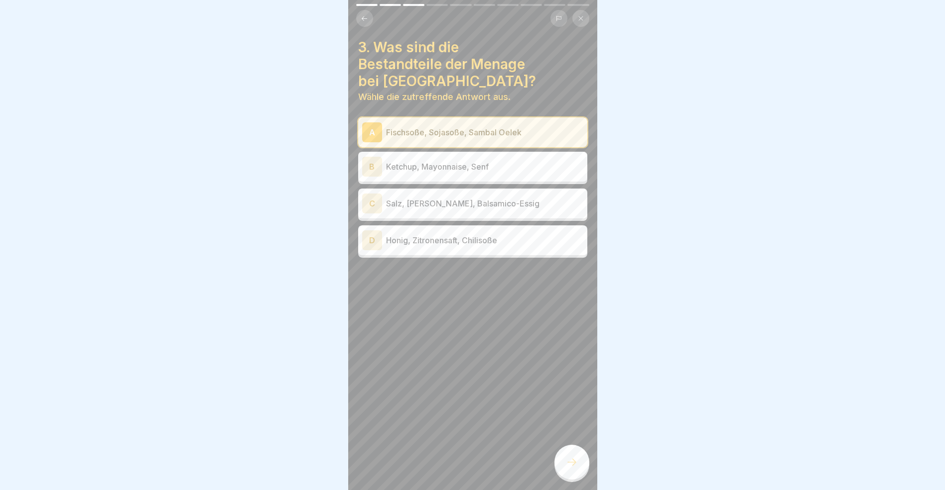
click at [565, 472] on div at bounding box center [571, 462] width 35 height 35
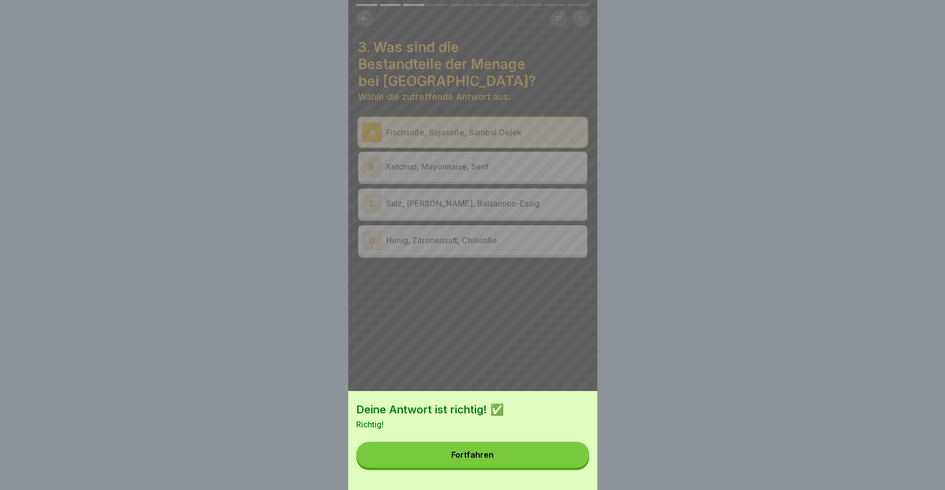
click at [565, 468] on button "Fortfahren" at bounding box center [472, 455] width 233 height 26
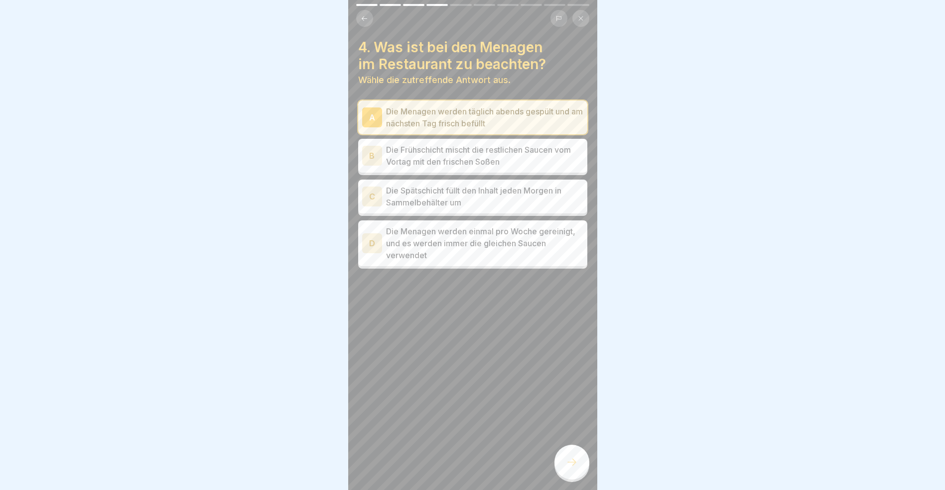
click at [565, 472] on div at bounding box center [571, 462] width 35 height 35
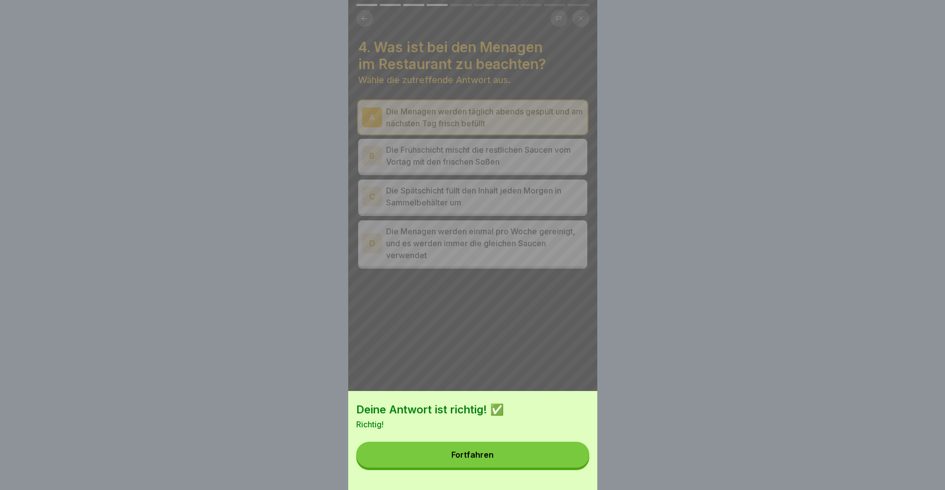
click at [565, 468] on button "Fortfahren" at bounding box center [472, 455] width 233 height 26
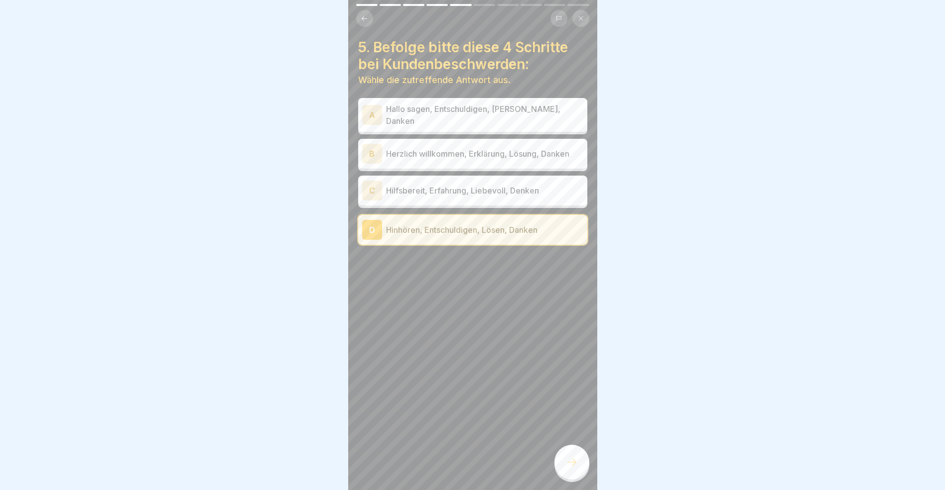
click at [565, 472] on div at bounding box center [571, 462] width 35 height 35
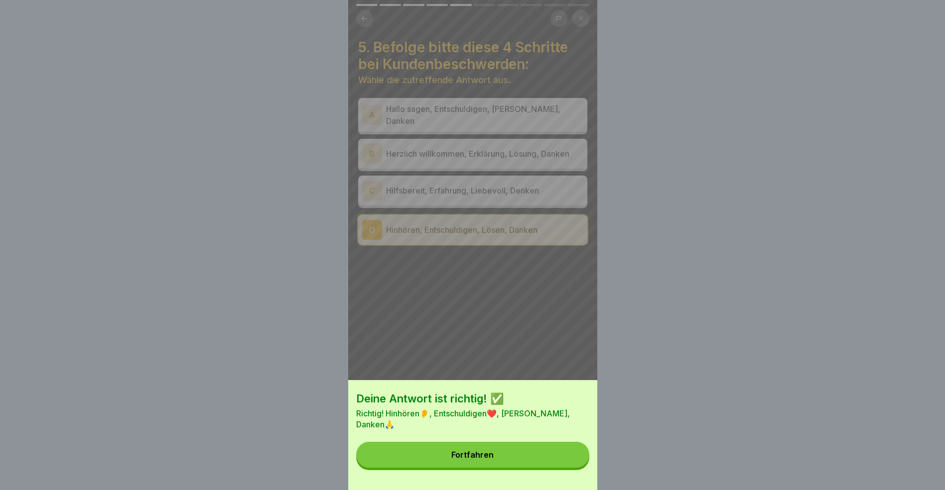
click at [565, 468] on button "Fortfahren" at bounding box center [472, 455] width 233 height 26
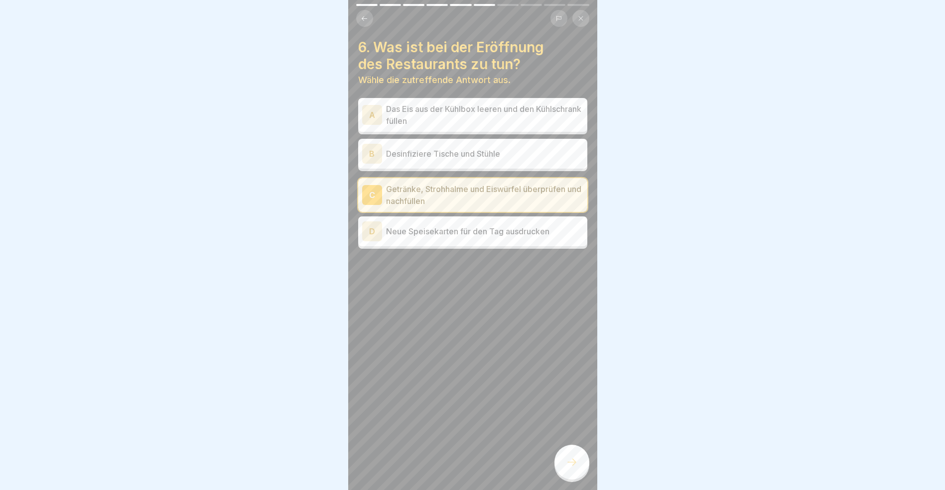
click at [565, 472] on div at bounding box center [571, 462] width 35 height 35
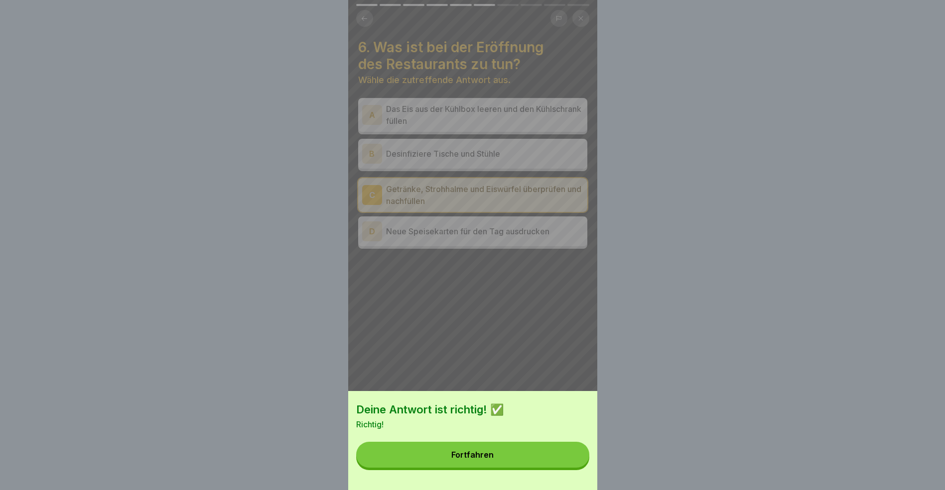
click at [565, 468] on button "Fortfahren" at bounding box center [472, 455] width 233 height 26
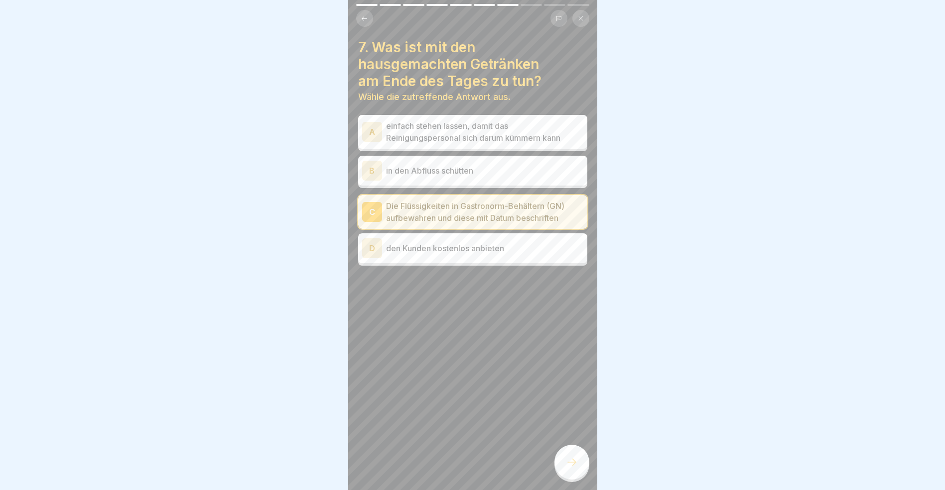
click at [565, 472] on div at bounding box center [571, 462] width 35 height 35
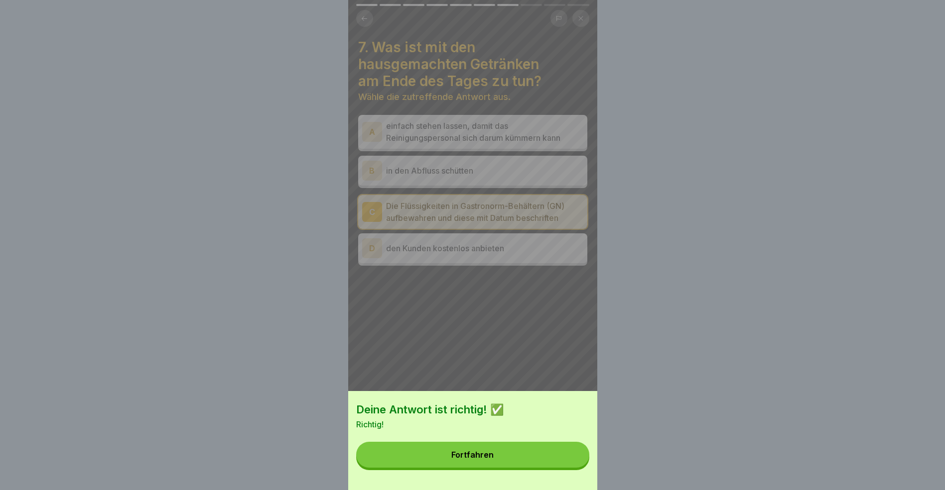
click at [565, 468] on button "Fortfahren" at bounding box center [472, 455] width 233 height 26
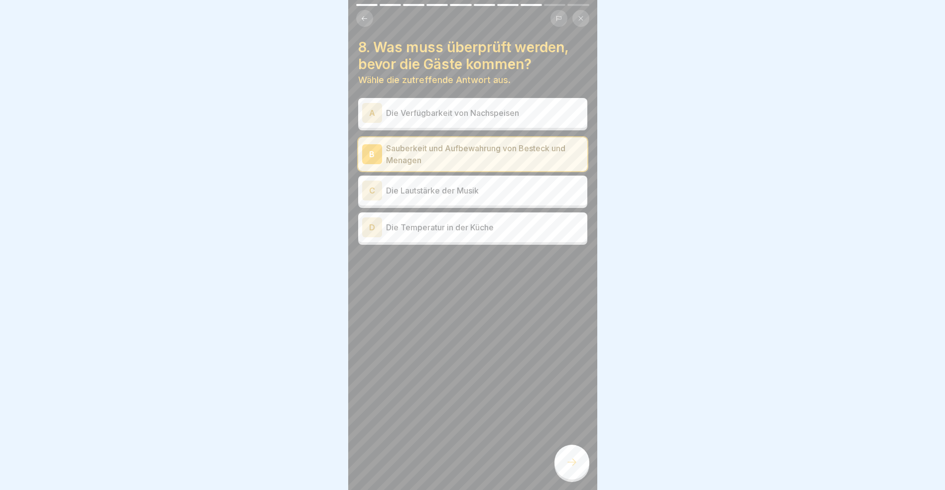
click at [565, 472] on div at bounding box center [571, 462] width 35 height 35
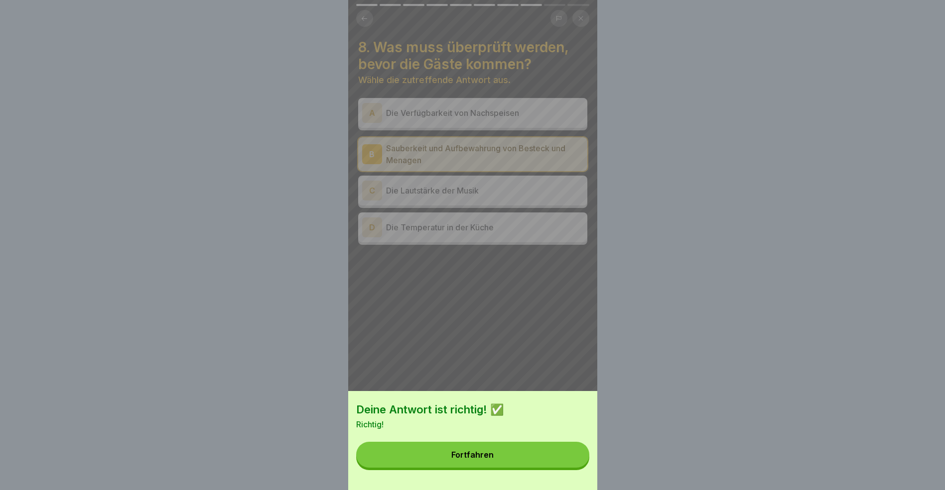
click at [565, 468] on button "Fortfahren" at bounding box center [472, 455] width 233 height 26
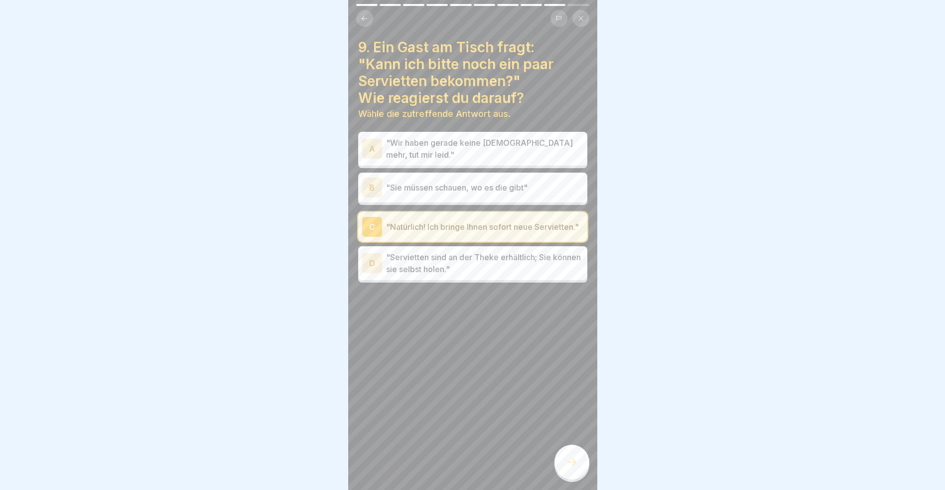
click at [565, 472] on div at bounding box center [571, 462] width 35 height 35
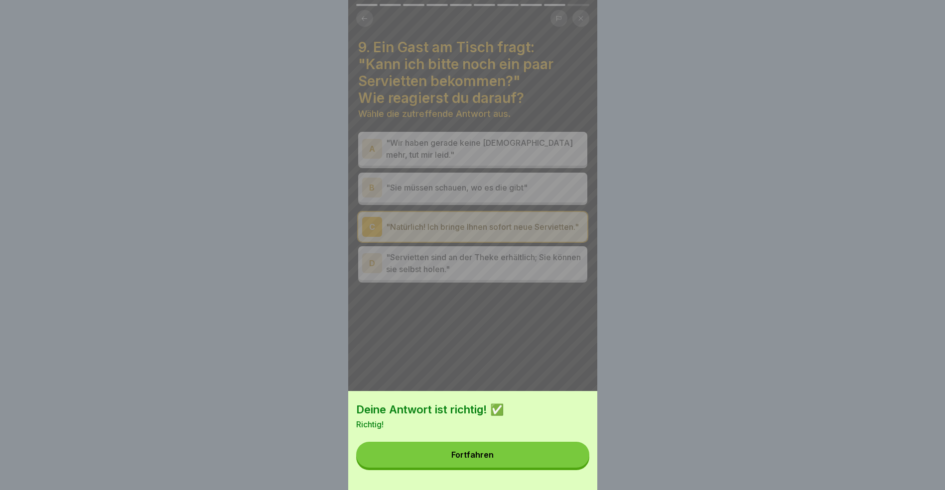
click at [565, 468] on button "Fortfahren" at bounding box center [472, 455] width 233 height 26
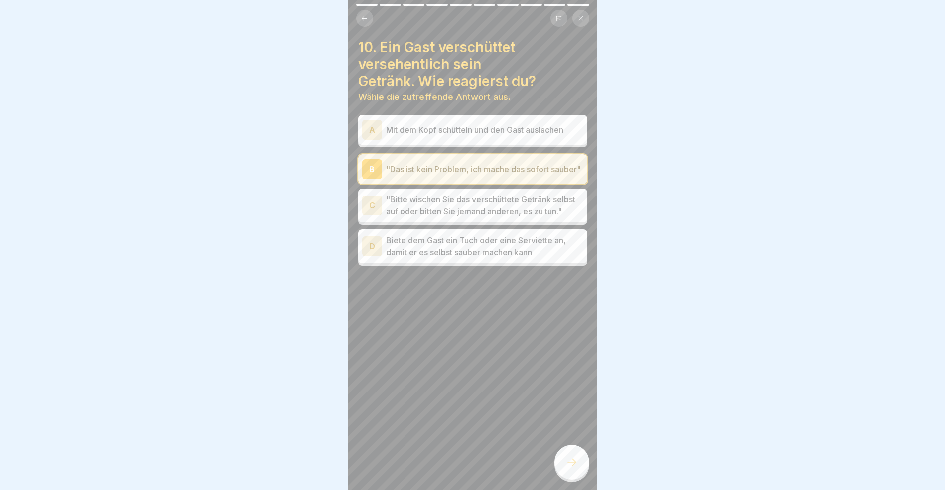
click at [565, 472] on div at bounding box center [571, 462] width 35 height 35
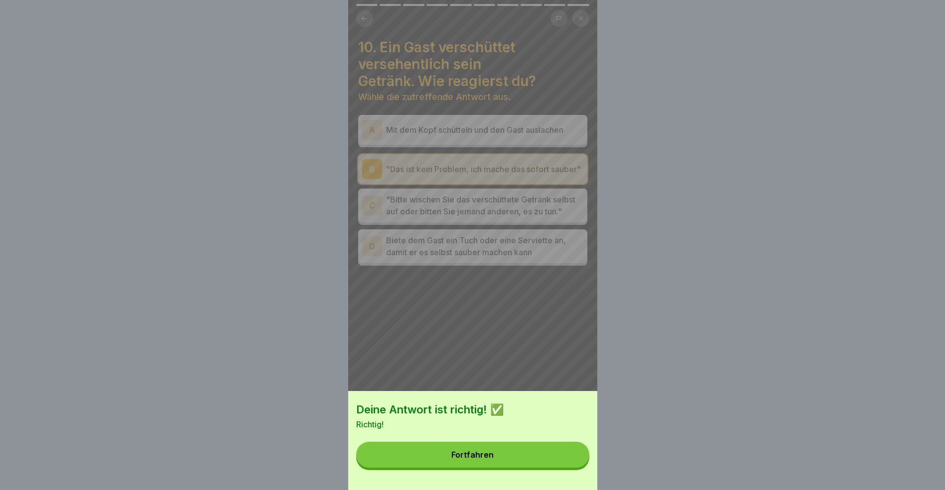
click at [565, 468] on button "Fortfahren" at bounding box center [472, 455] width 233 height 26
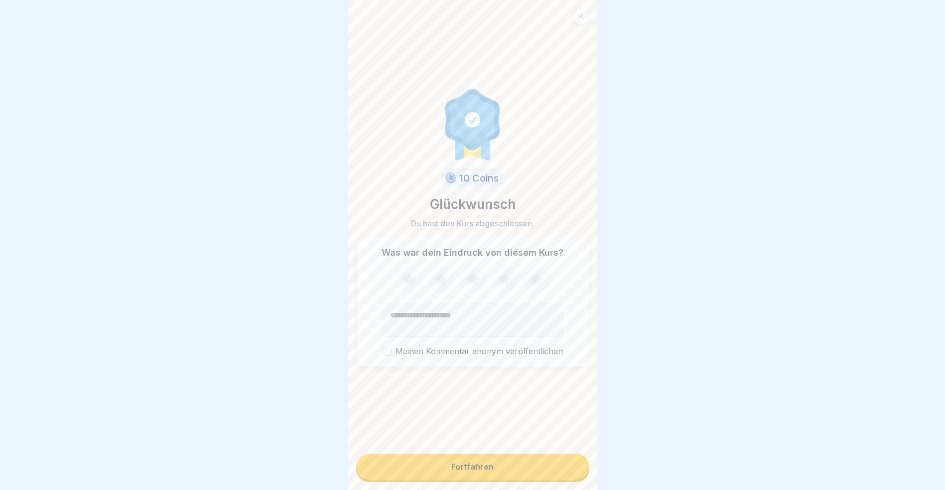
click at [565, 472] on button "Fortfahren" at bounding box center [472, 467] width 233 height 26
